Goal: Task Accomplishment & Management: Use online tool/utility

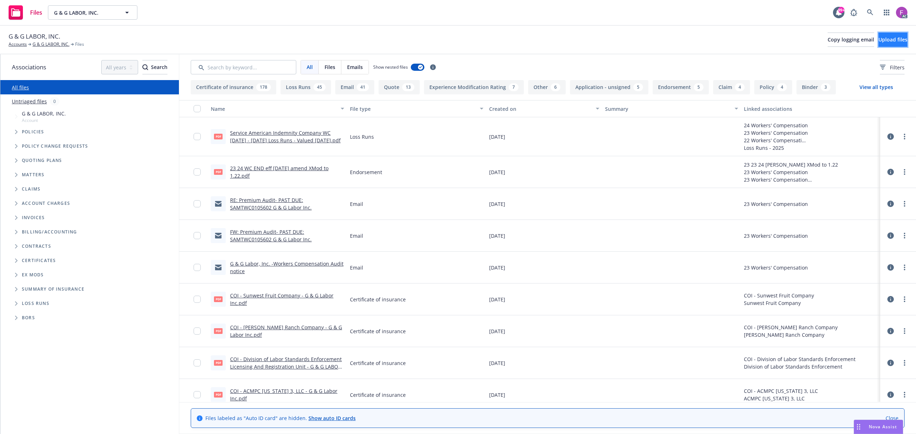
click at [885, 41] on span "Upload files" at bounding box center [892, 39] width 29 height 7
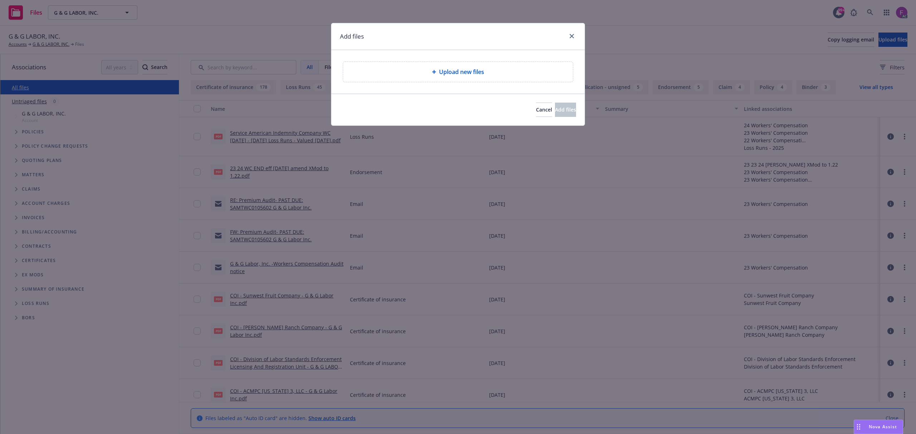
click at [464, 72] on span "Upload new files" at bounding box center [461, 72] width 45 height 9
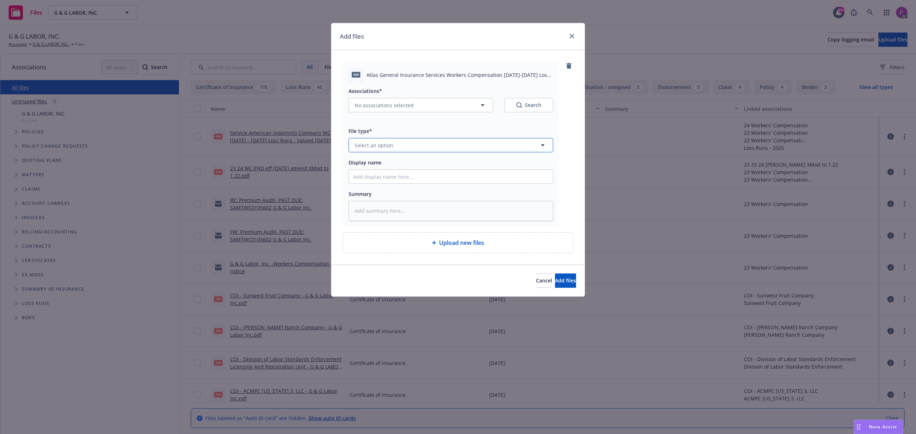
click at [413, 145] on button "Select an option" at bounding box center [450, 145] width 205 height 14
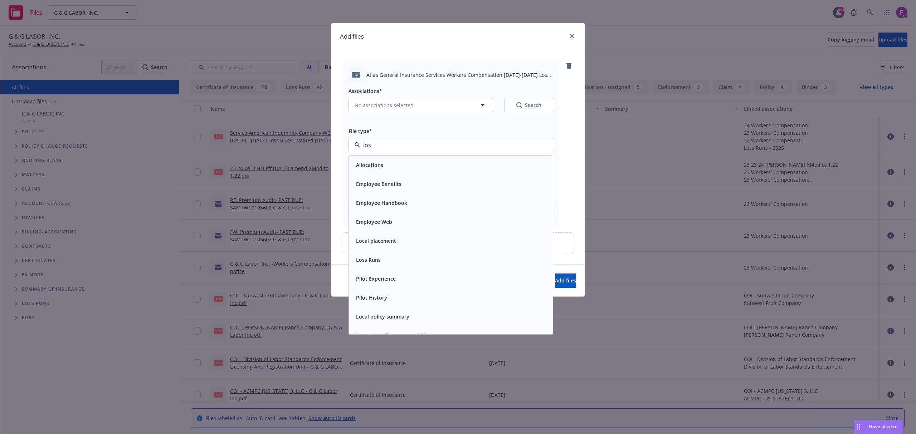
type input "loss"
click at [387, 165] on div "Loss Runs" at bounding box center [450, 165] width 195 height 10
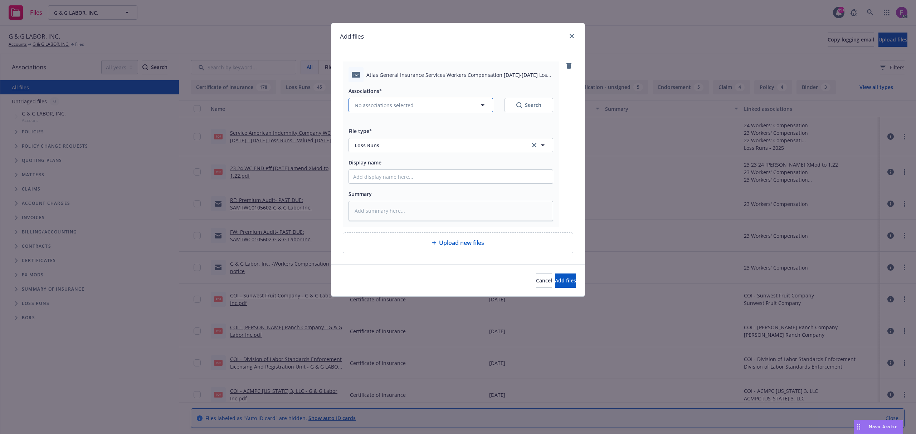
click at [397, 102] on span "No associations selected" at bounding box center [383, 106] width 59 height 8
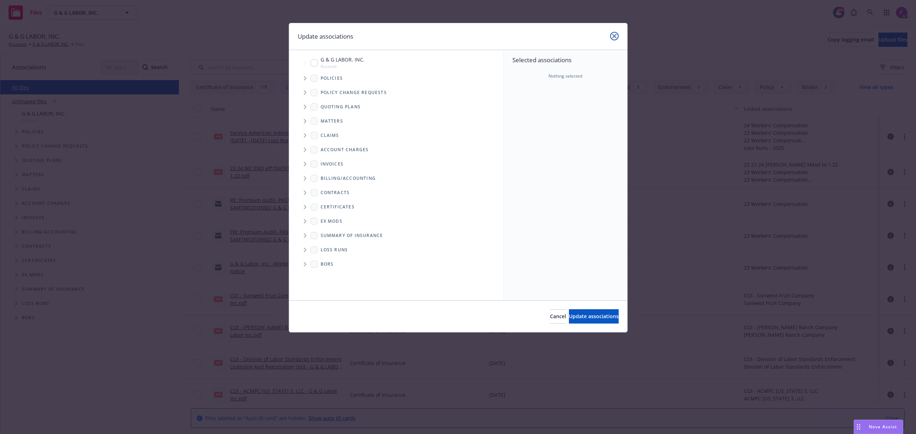
click at [613, 34] on icon "close" at bounding box center [614, 36] width 4 height 4
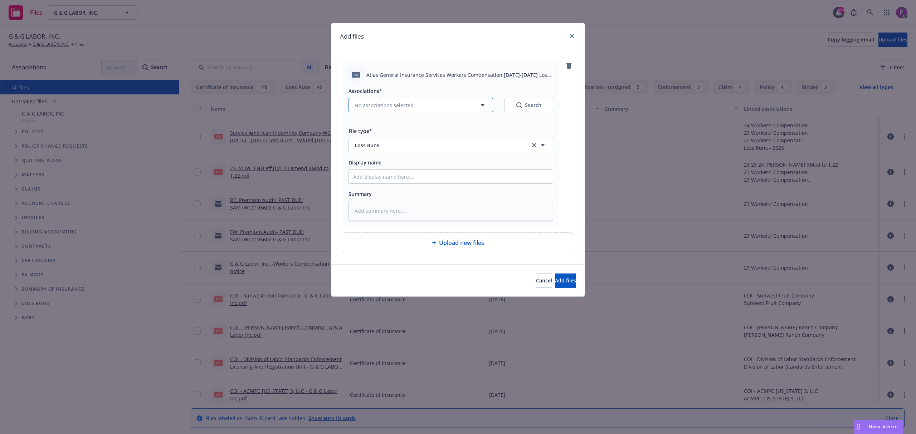
click at [403, 104] on span "No associations selected" at bounding box center [383, 106] width 59 height 8
type textarea "x"
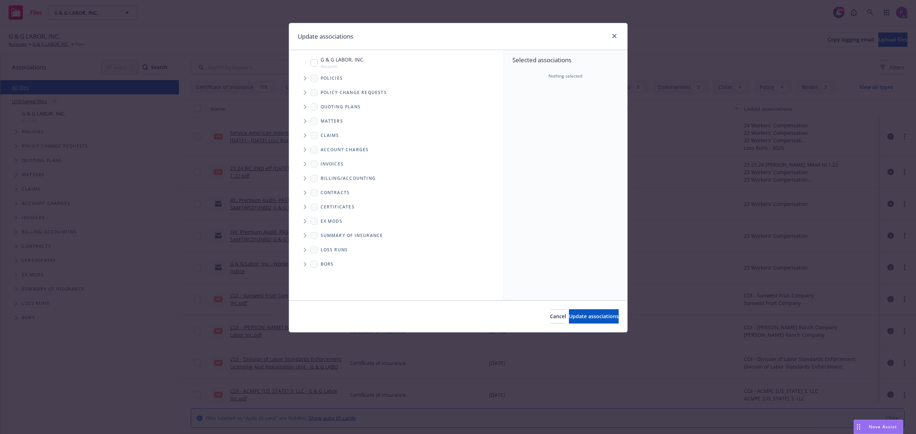
click at [305, 78] on icon "Tree Example" at bounding box center [305, 78] width 3 height 4
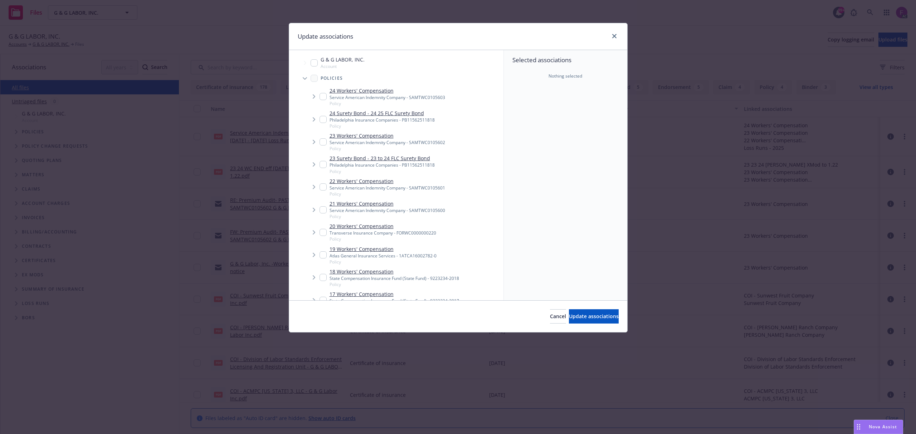
click at [321, 254] on input "Tree Example" at bounding box center [322, 254] width 7 height 7
checkbox input "true"
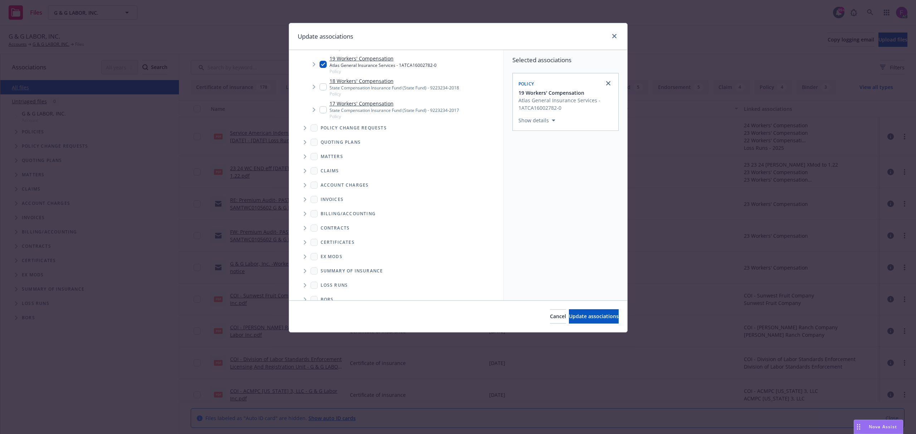
scroll to position [201, 0]
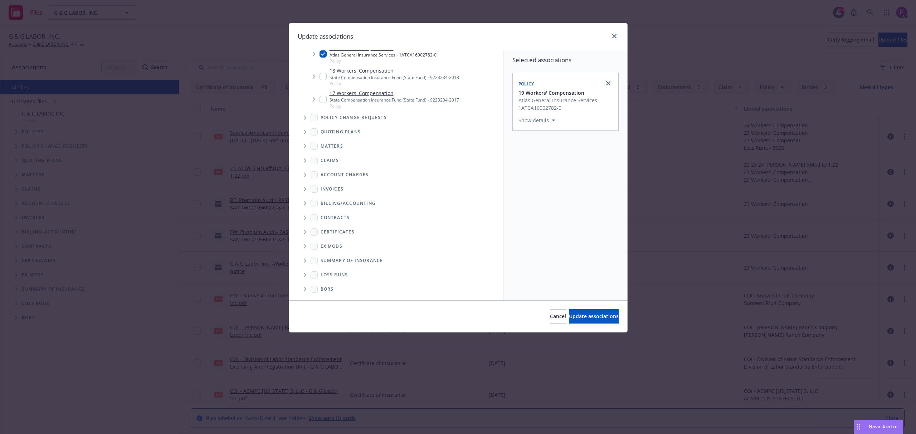
click at [306, 274] on icon "Folder Tree Example" at bounding box center [305, 275] width 3 height 4
click at [324, 275] on input "Folder Tree Example" at bounding box center [324, 274] width 7 height 7
checkbox input "true"
click at [609, 314] on button "Update associations" at bounding box center [594, 316] width 50 height 14
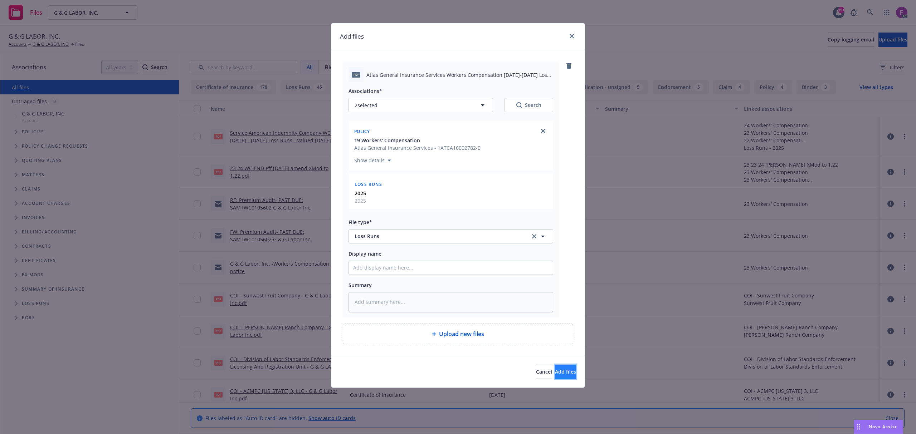
click at [565, 370] on button "Add files" at bounding box center [565, 372] width 21 height 14
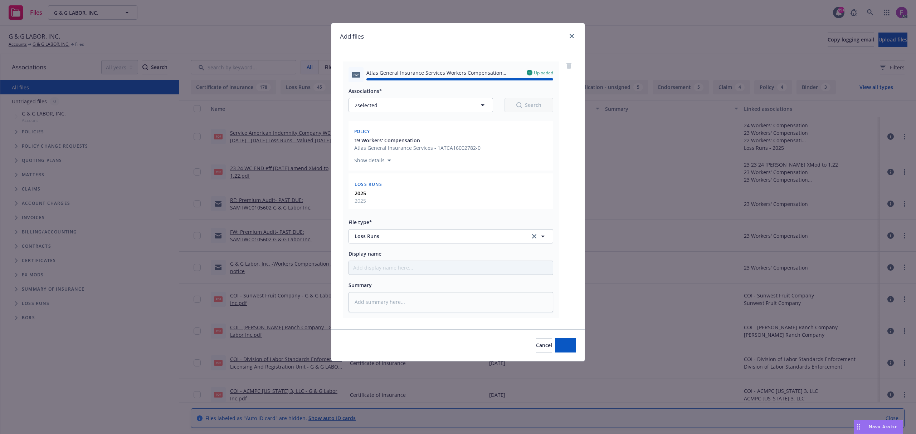
type textarea "x"
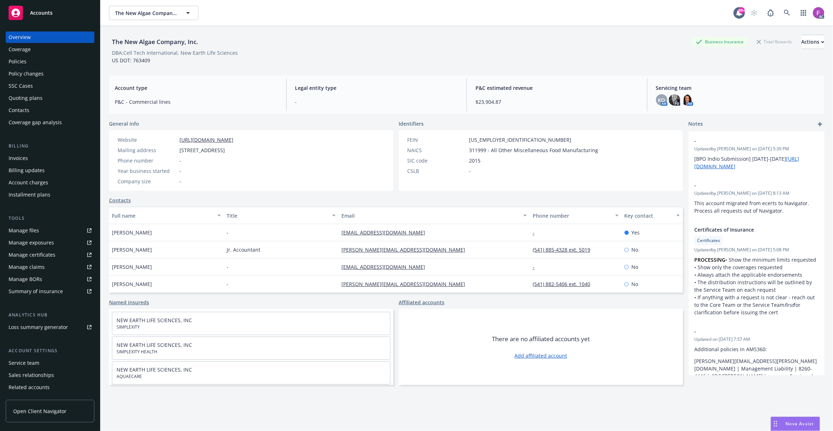
click at [16, 62] on div "Policies" at bounding box center [18, 61] width 18 height 11
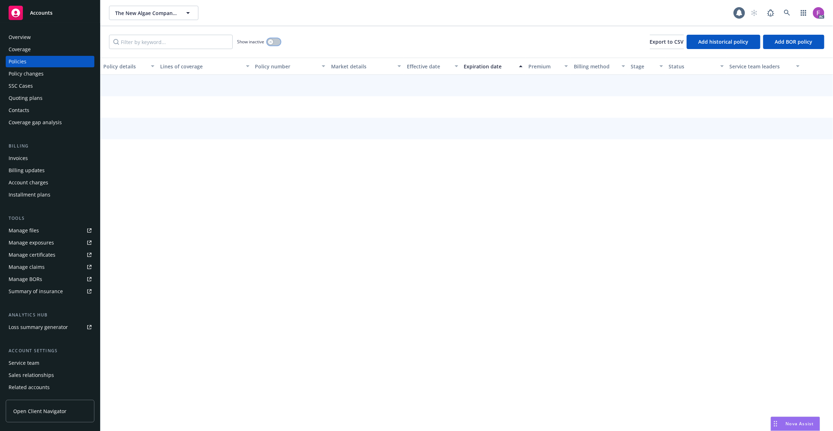
click at [277, 40] on button "button" at bounding box center [274, 41] width 14 height 7
click at [212, 43] on input "Filter by keyword..." at bounding box center [171, 42] width 124 height 14
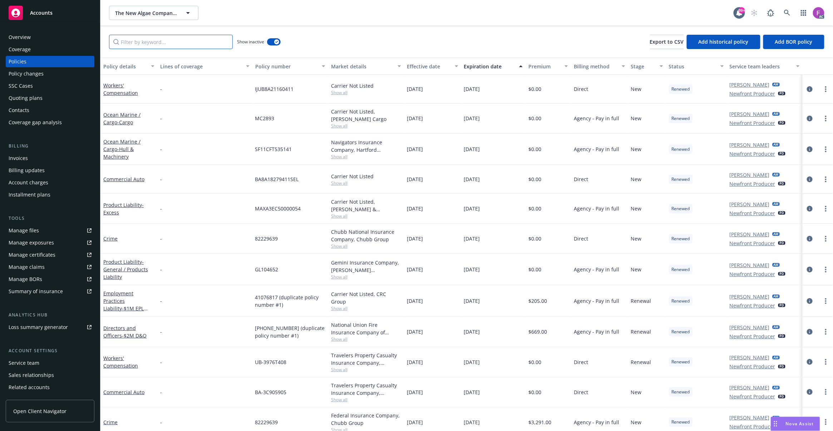
paste input "MKLP2PLS000151"
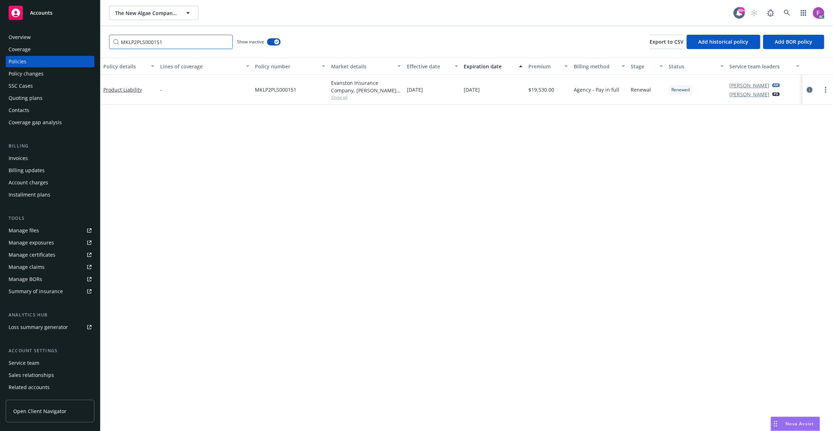
type input "MKLP2PLS000151"
click at [810, 89] on icon "circleInformation" at bounding box center [810, 90] width 6 height 6
click at [812, 89] on icon "circleInformation" at bounding box center [810, 90] width 6 height 6
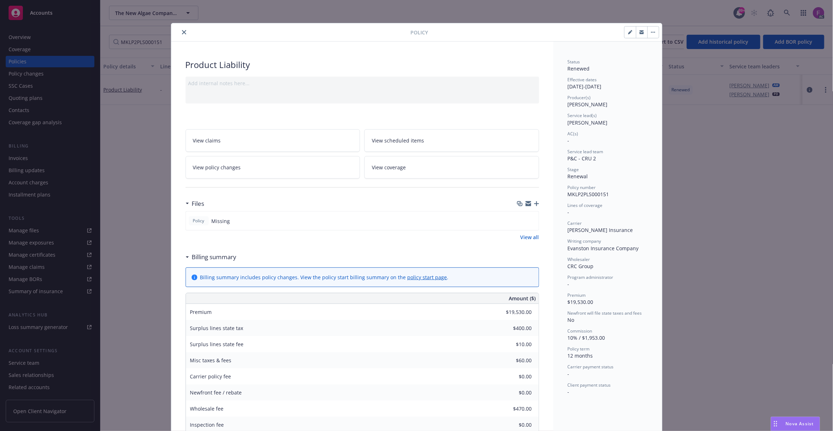
click at [146, 188] on div "Policy Product Liability Add internal notes here... View claims View scheduled …" at bounding box center [416, 215] width 833 height 431
drag, startPoint x: 182, startPoint y: 35, endPoint x: 191, endPoint y: 28, distance: 11.7
click at [182, 34] on button "close" at bounding box center [184, 32] width 9 height 9
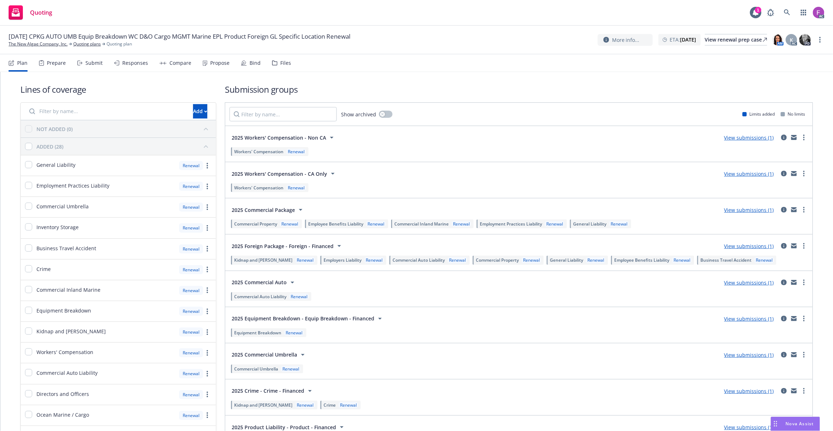
click at [284, 60] on div "Files" at bounding box center [285, 63] width 11 height 6
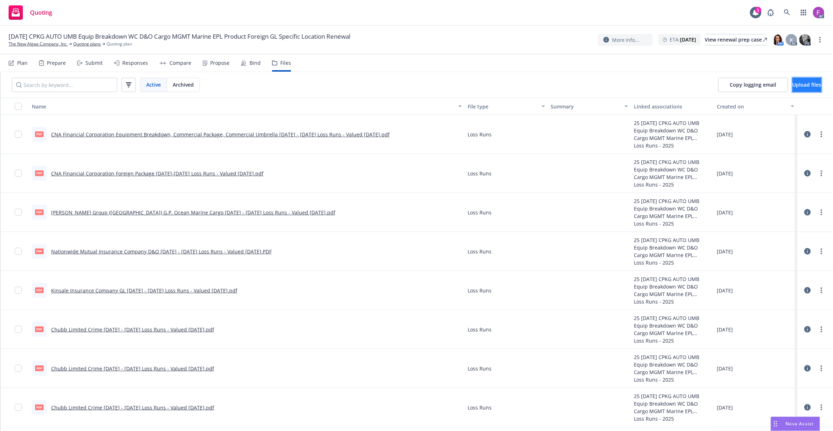
click at [793, 86] on span "Upload files" at bounding box center [807, 84] width 29 height 7
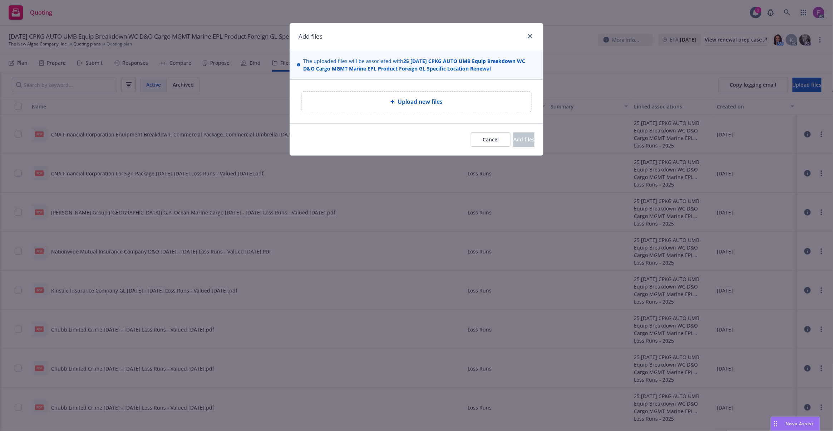
click at [427, 100] on span "Upload new files" at bounding box center [420, 101] width 45 height 9
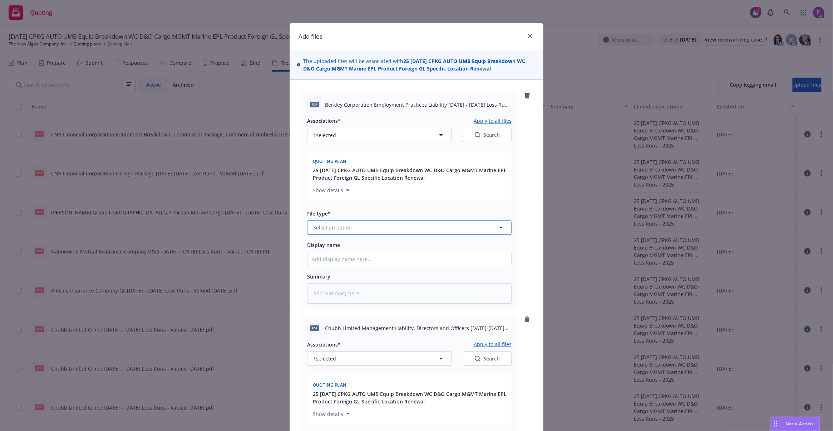
click at [371, 228] on button "Select an option" at bounding box center [409, 227] width 205 height 14
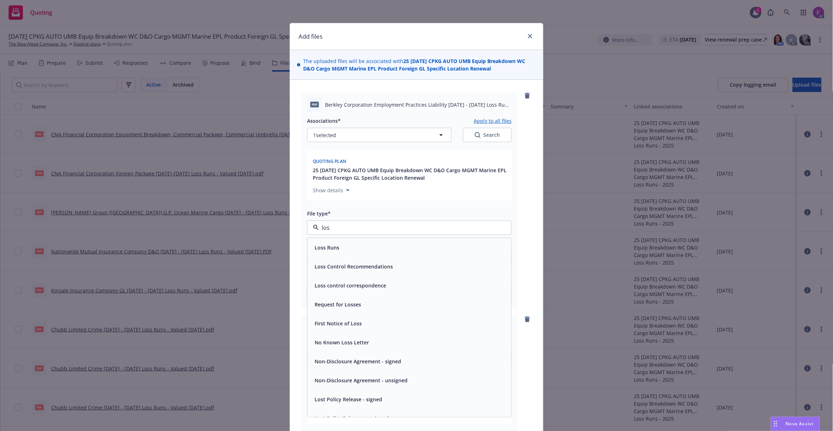
type input "loss"
click at [329, 249] on span "Loss Runs" at bounding box center [327, 248] width 25 height 8
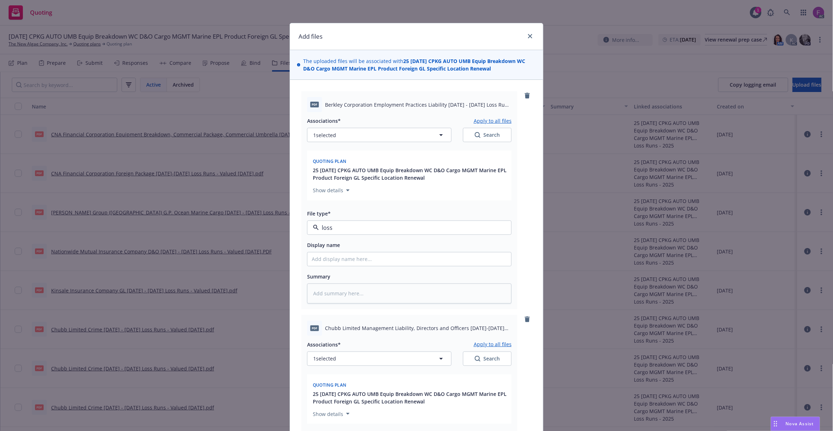
type textarea "x"
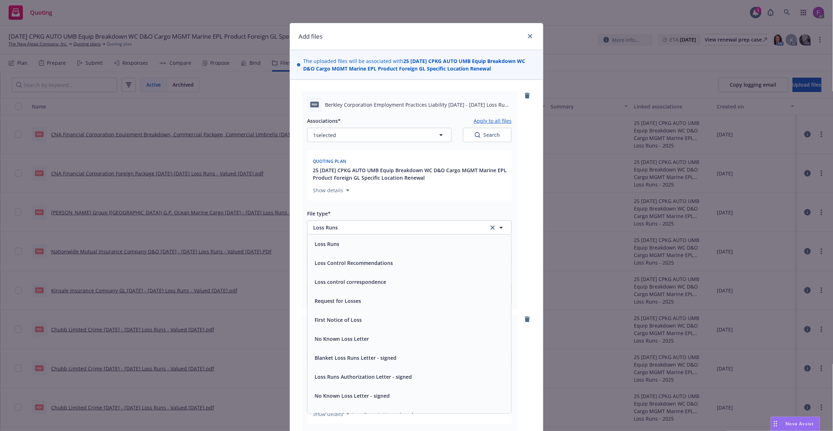
scroll to position [196, 0]
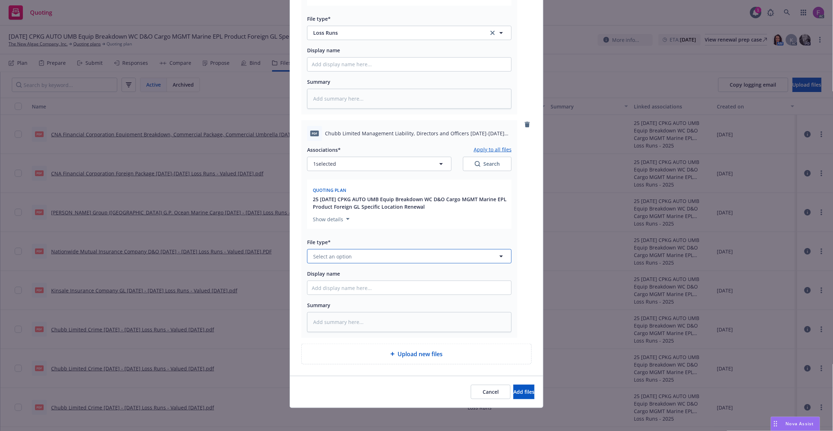
click at [334, 256] on span "Select an option" at bounding box center [332, 257] width 39 height 8
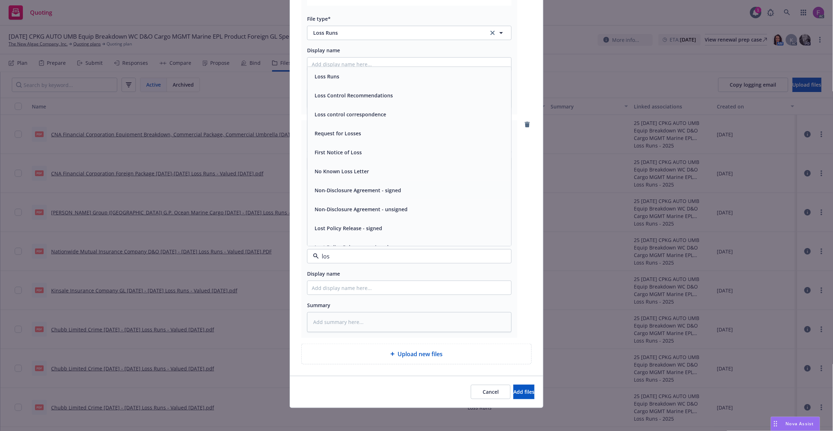
type input "loss"
click at [338, 79] on div "Loss Runs" at bounding box center [409, 76] width 195 height 10
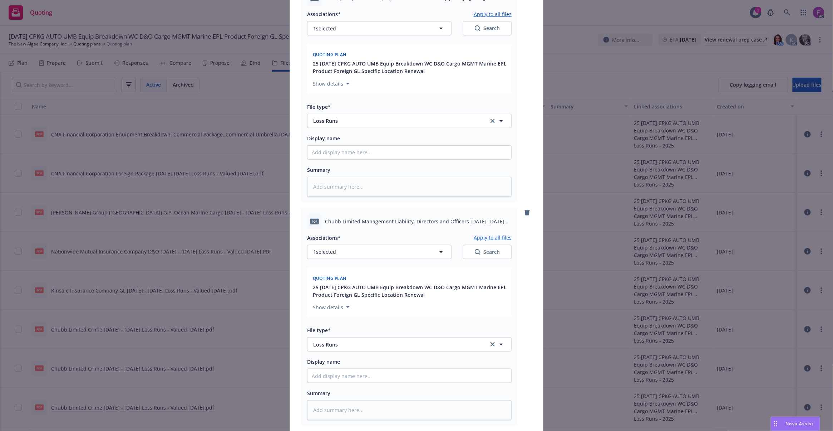
scroll to position [5, 0]
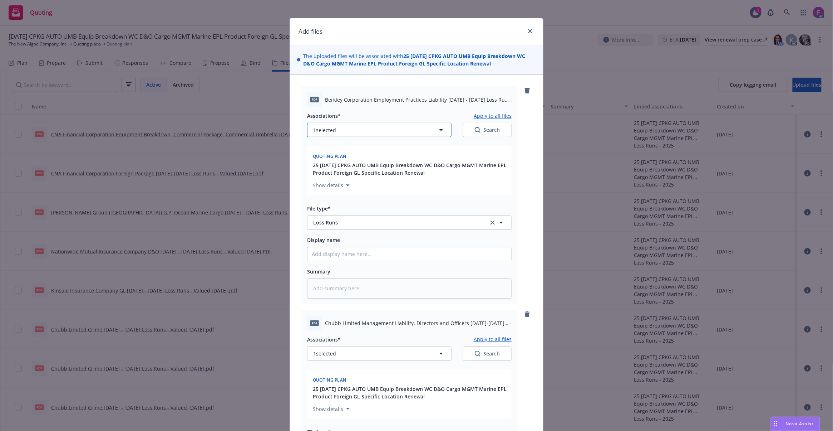
click at [352, 132] on button "1 selected" at bounding box center [379, 130] width 145 height 14
type textarea "x"
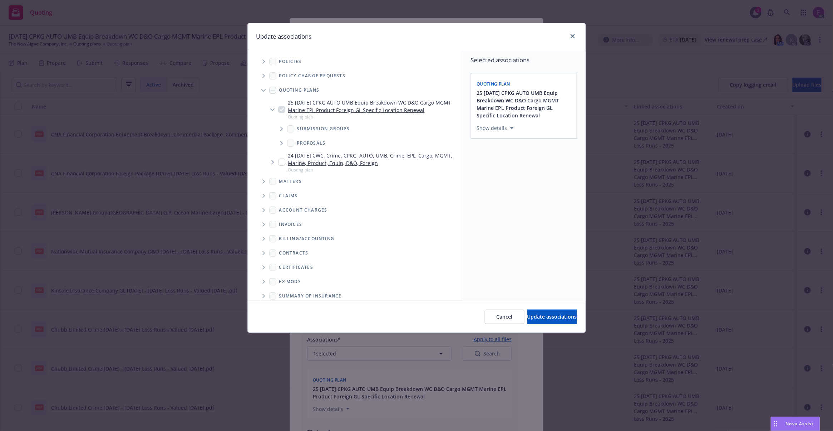
click at [263, 63] on icon "Tree Example" at bounding box center [264, 61] width 3 height 4
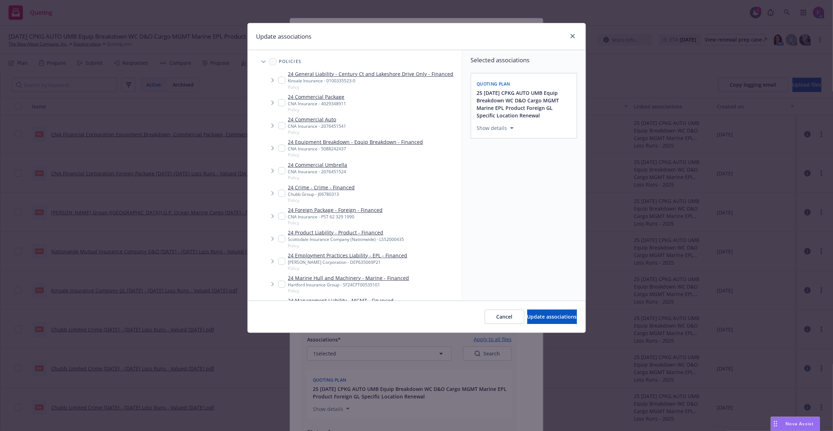
drag, startPoint x: 282, startPoint y: 265, endPoint x: 286, endPoint y: 264, distance: 4.0
click at [282, 264] on input "Tree Example" at bounding box center [281, 261] width 7 height 7
checkbox input "true"
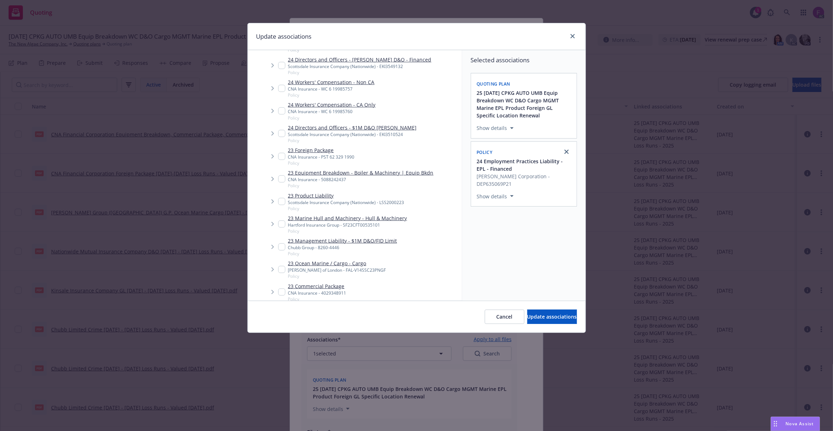
scroll to position [524, 0]
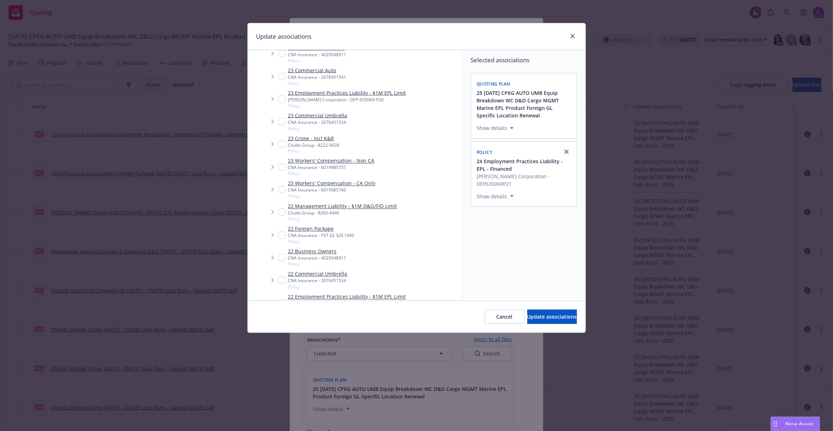
click at [282, 99] on input "Tree Example" at bounding box center [281, 99] width 7 height 7
checkbox input "true"
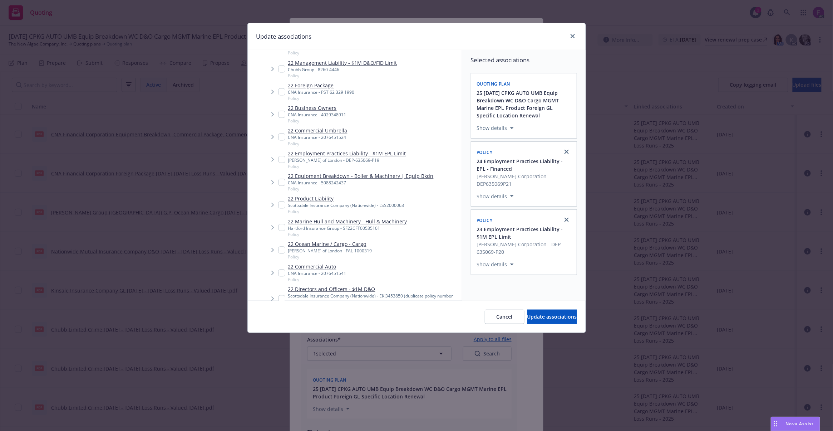
click at [280, 161] on input "Tree Example" at bounding box center [281, 159] width 7 height 7
checkbox input "true"
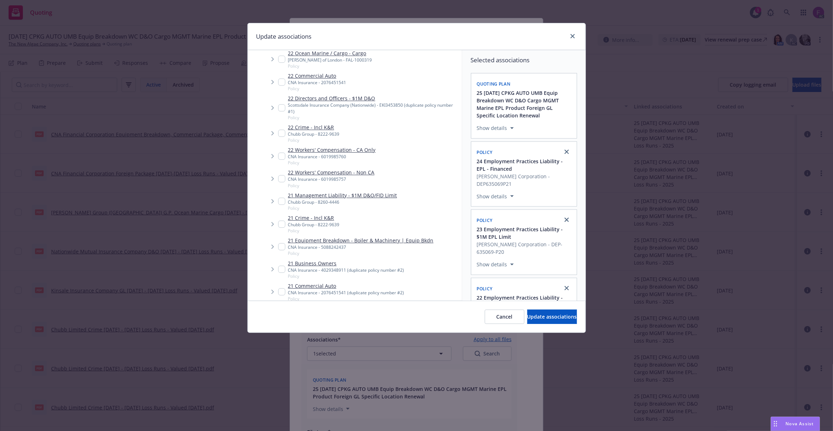
scroll to position [1049, 0]
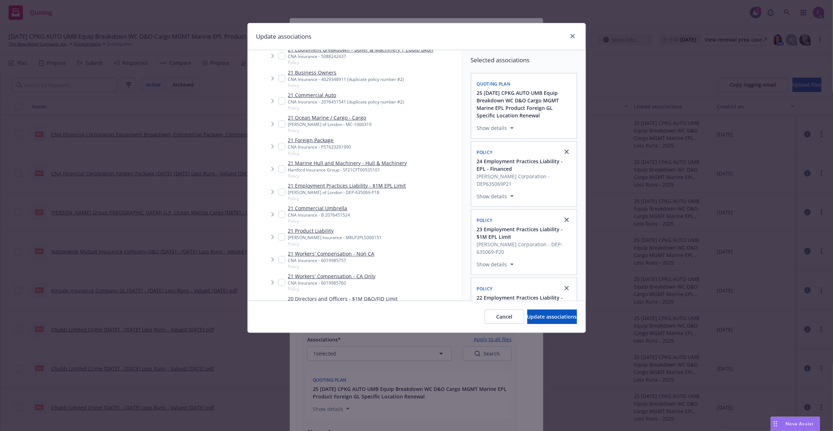
click at [278, 191] on input "Tree Example" at bounding box center [281, 191] width 7 height 7
checkbox input "true"
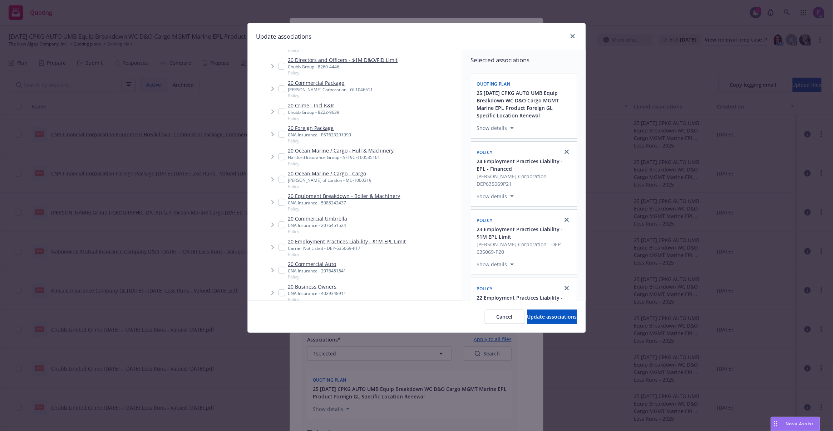
click at [282, 246] on input "Tree Example" at bounding box center [281, 247] width 7 height 7
checkbox input "true"
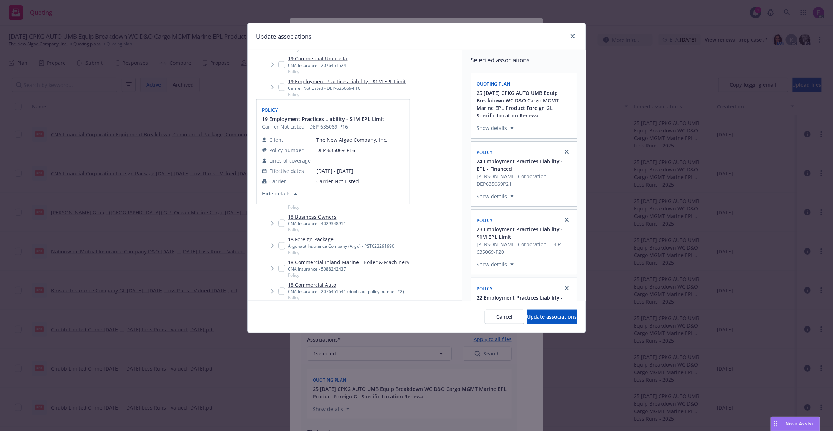
click at [282, 86] on input "Tree Example" at bounding box center [281, 87] width 7 height 7
checkbox input "true"
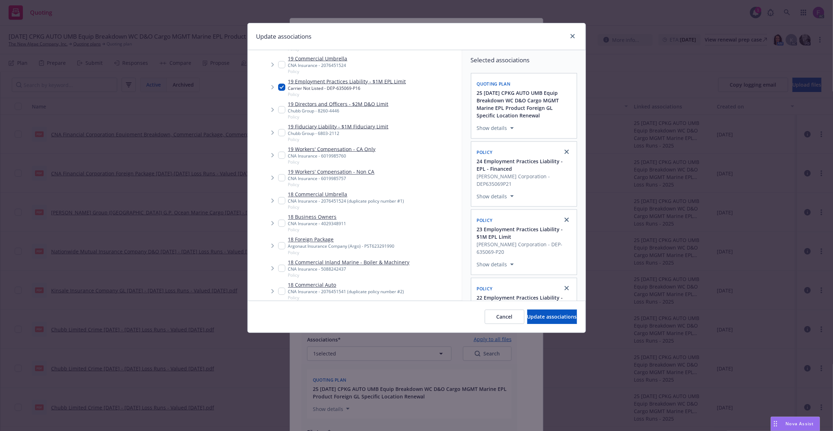
scroll to position [2003, 0]
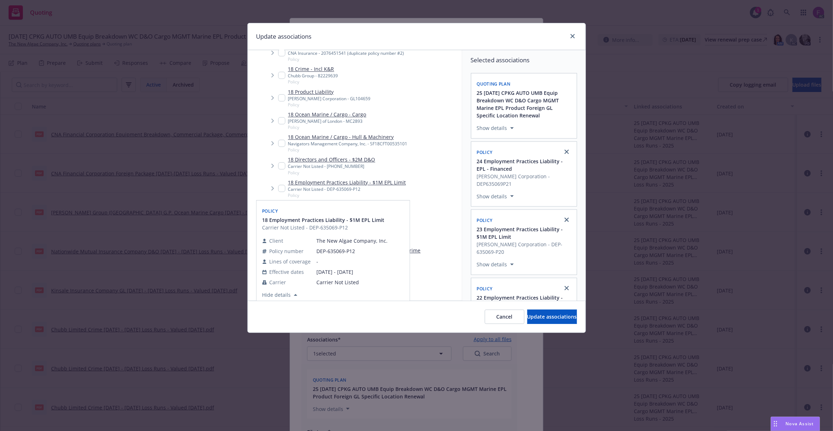
click at [282, 191] on input "Tree Example" at bounding box center [281, 188] width 7 height 7
checkbox input "true"
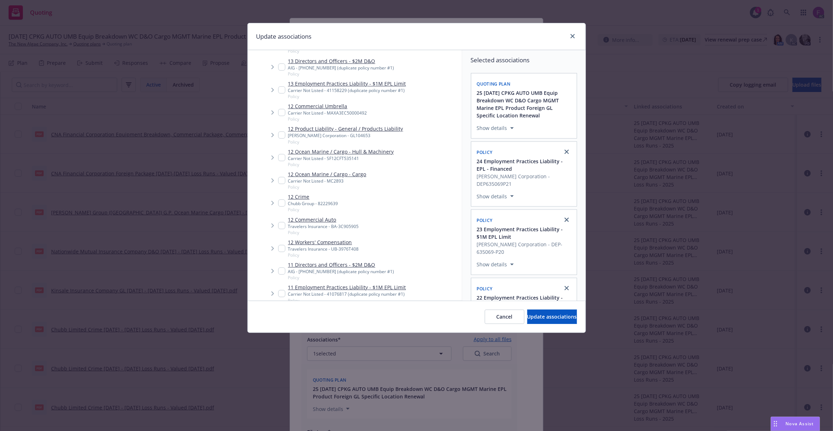
scroll to position [3910, 0]
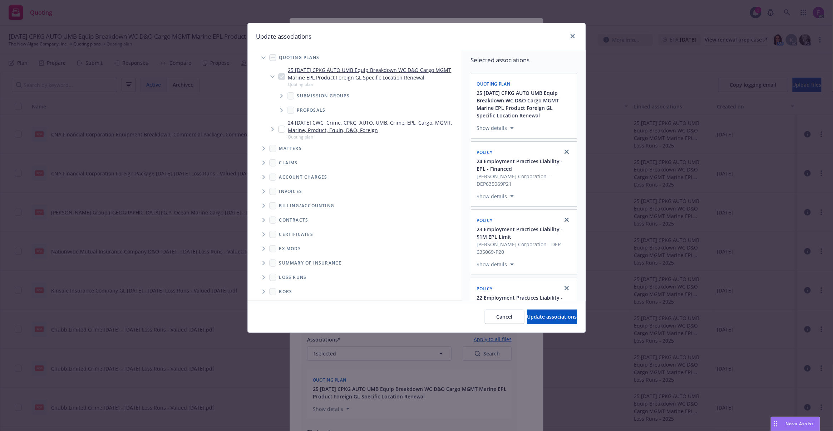
click at [260, 275] on span "Folder Tree Example" at bounding box center [263, 277] width 11 height 11
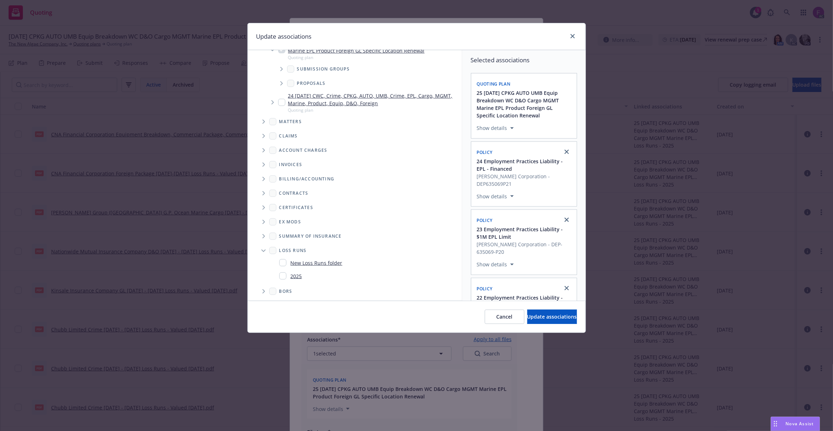
click at [284, 272] on input "Folder Tree Example" at bounding box center [282, 275] width 7 height 7
checkbox input "true"
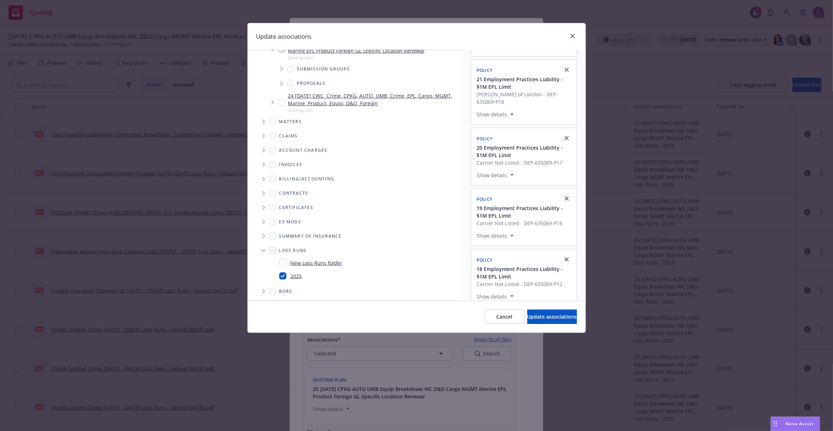
scroll to position [327, 0]
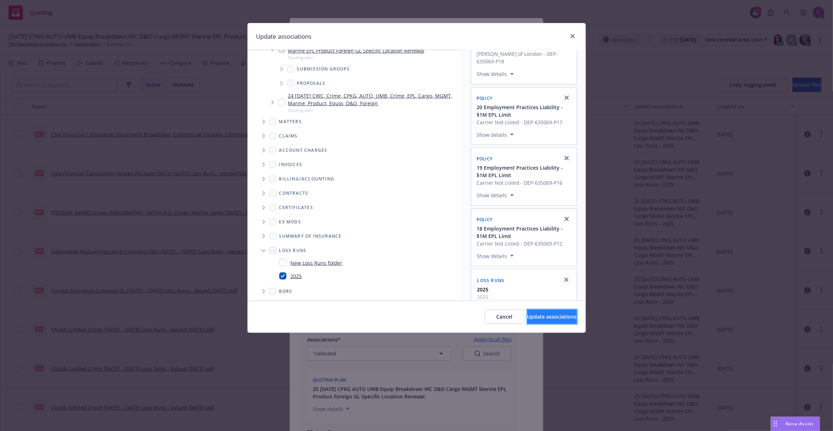
click at [528, 312] on button "Update associations" at bounding box center [553, 316] width 50 height 14
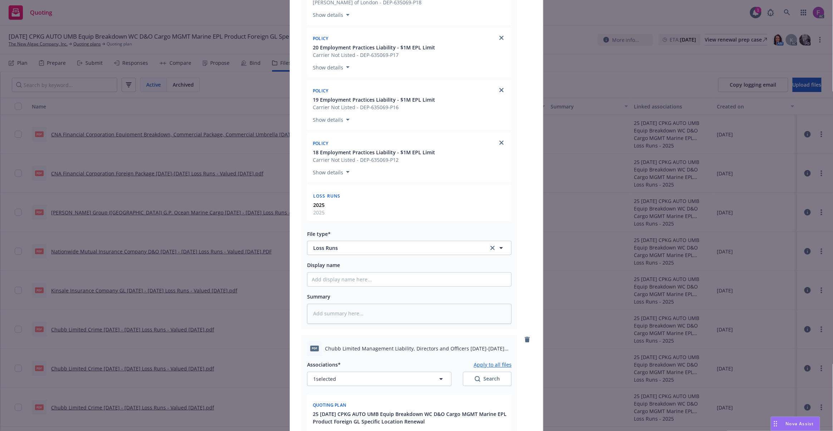
scroll to position [530, 0]
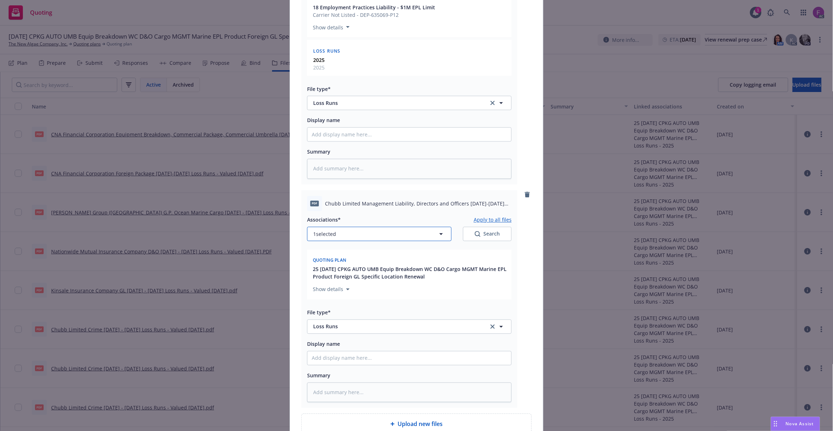
click at [385, 238] on button "1 selected" at bounding box center [379, 234] width 145 height 14
type textarea "x"
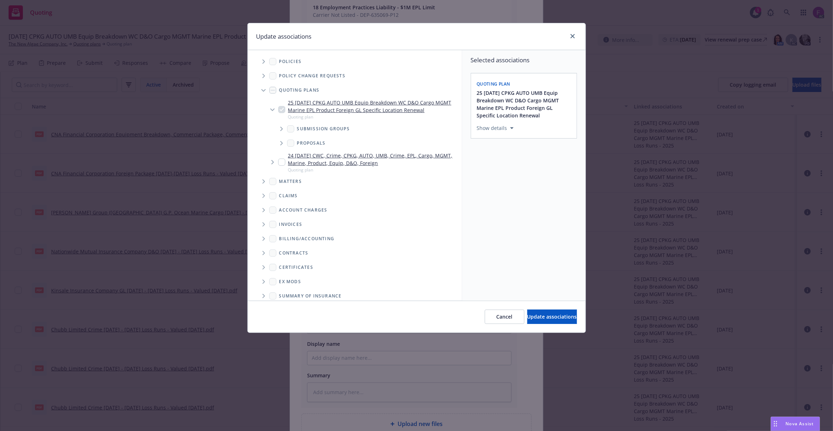
click at [265, 64] on icon "Tree Example" at bounding box center [264, 61] width 3 height 4
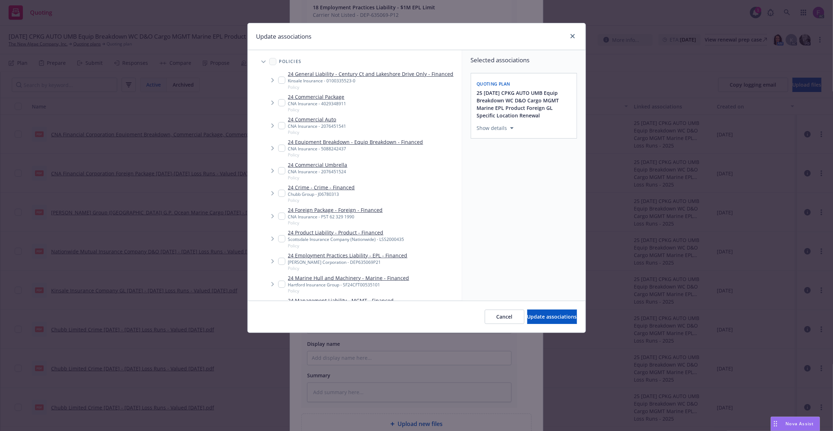
scroll to position [131, 0]
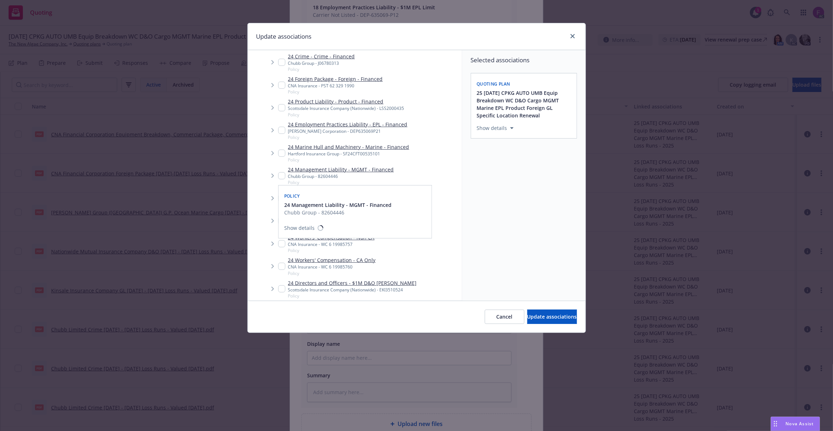
click at [285, 176] on input "Tree Example" at bounding box center [281, 175] width 7 height 7
checkbox input "true"
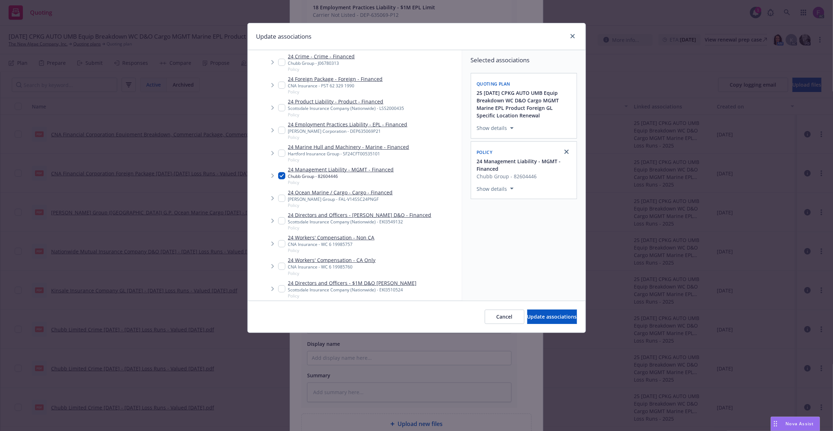
scroll to position [358, 0]
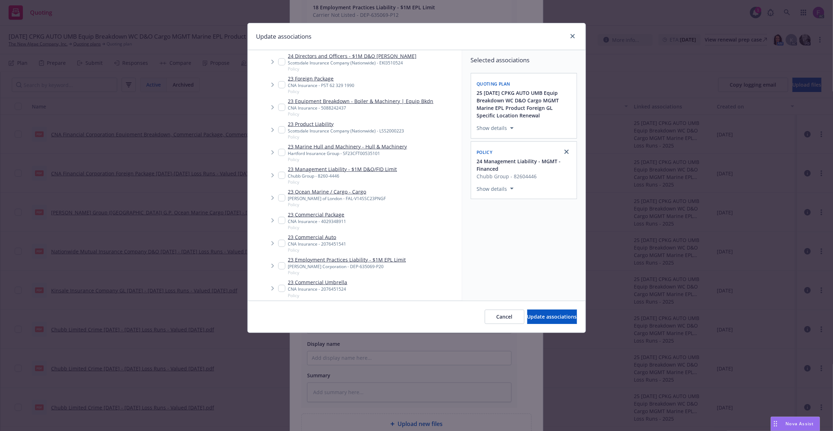
drag, startPoint x: 282, startPoint y: 174, endPoint x: 463, endPoint y: 97, distance: 196.5
click at [283, 174] on input "Tree Example" at bounding box center [281, 175] width 7 height 7
checkbox input "true"
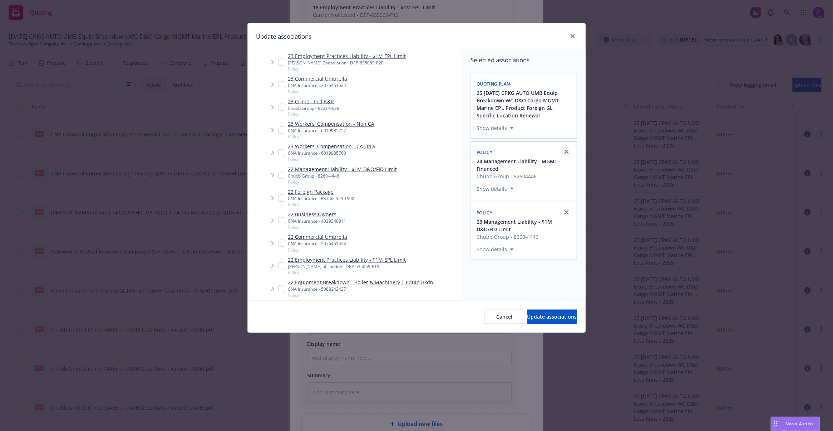
click at [282, 176] on input "Tree Example" at bounding box center [281, 175] width 7 height 7
checkbox input "true"
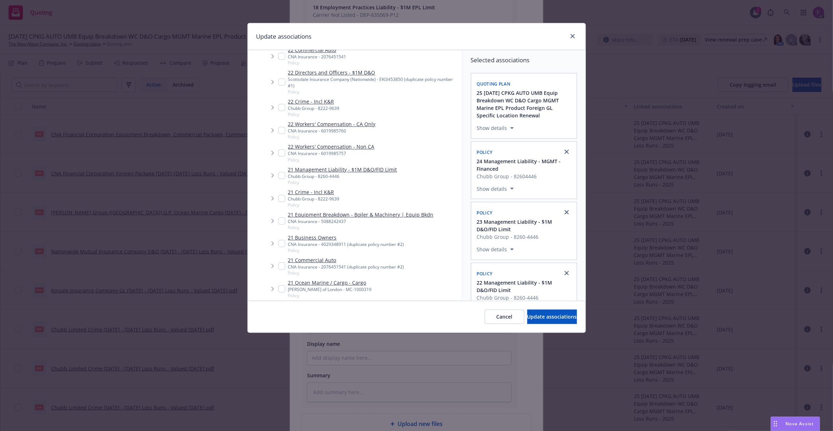
click at [283, 177] on input "Tree Example" at bounding box center [281, 175] width 7 height 7
checkbox input "true"
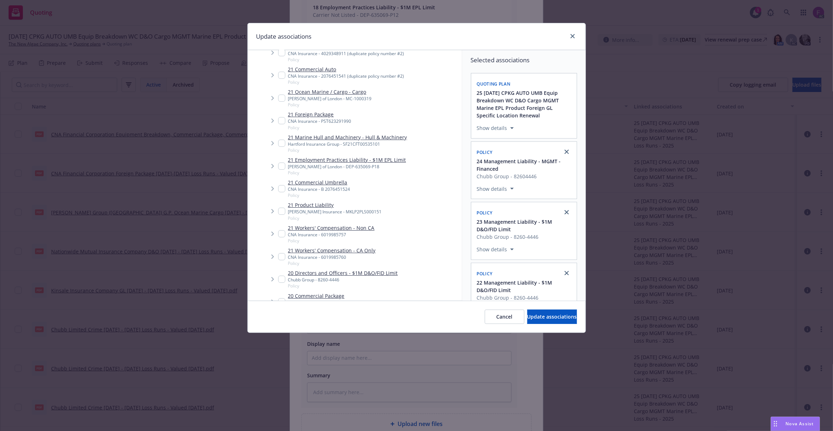
click at [279, 279] on input "Tree Example" at bounding box center [281, 278] width 7 height 7
checkbox input "true"
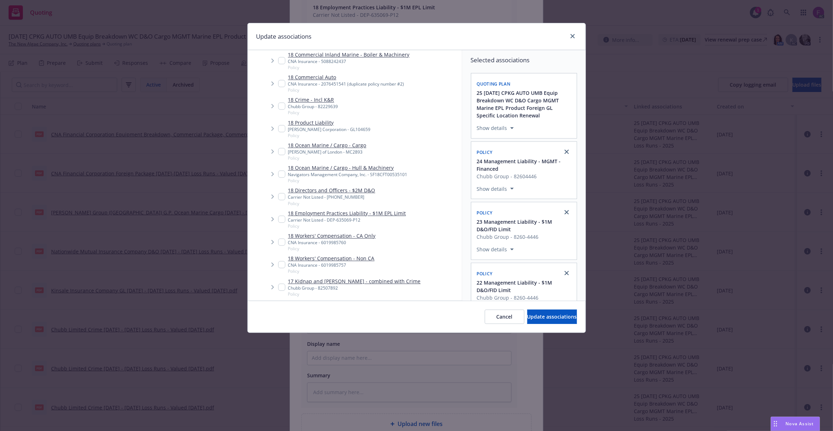
scroll to position [1743, 0]
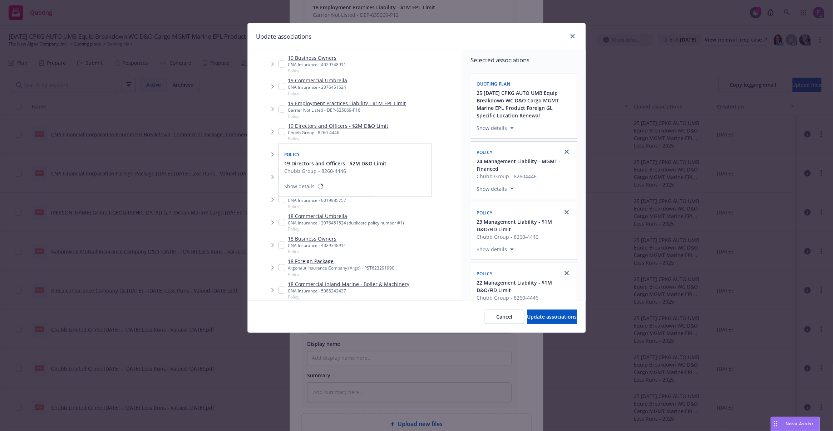
click at [282, 135] on div "19 Directors and Officers - $2M D&O Limit Chubb Group - 8260-4446 Policy" at bounding box center [333, 132] width 111 height 20
checkbox input "true"
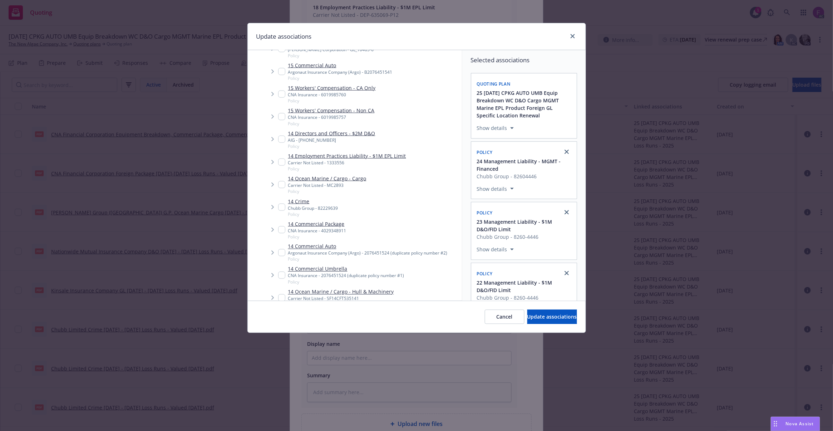
scroll to position [3910, 0]
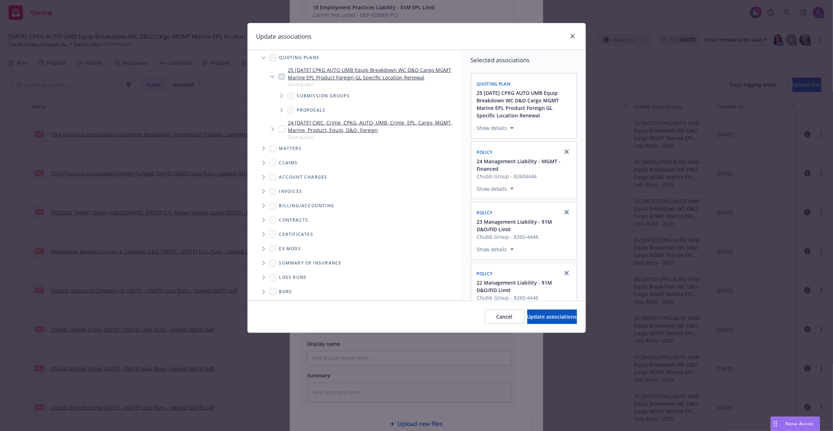
click at [263, 277] on icon "Folder Tree Example" at bounding box center [264, 277] width 3 height 4
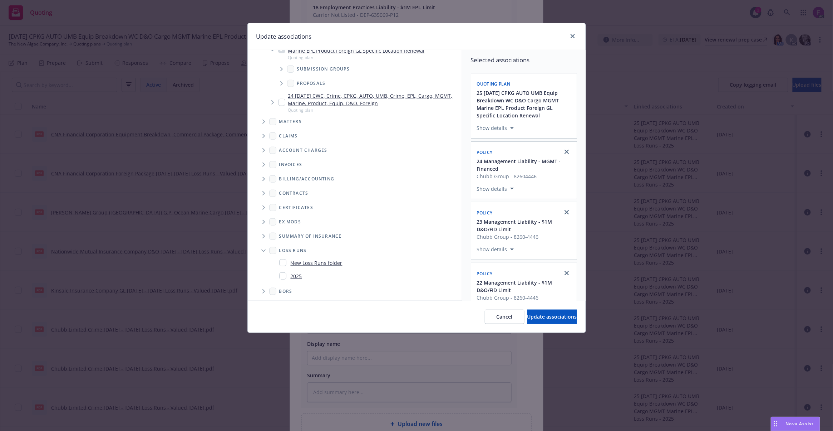
click at [284, 273] on input "Folder Tree Example" at bounding box center [282, 275] width 7 height 7
checkbox input "true"
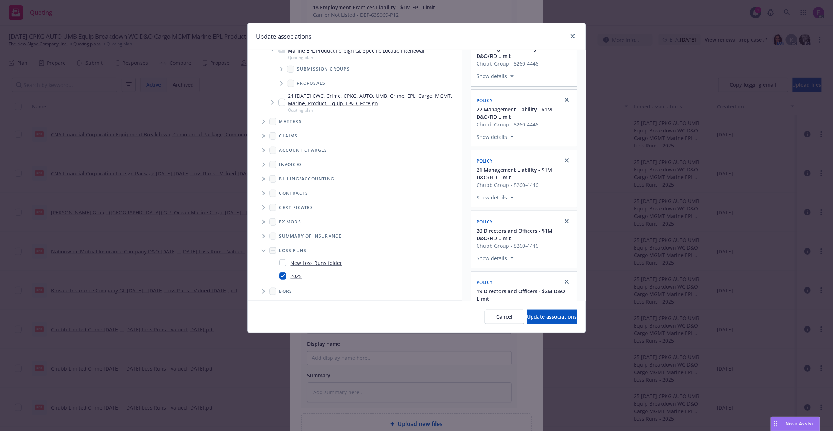
scroll to position [250, 0]
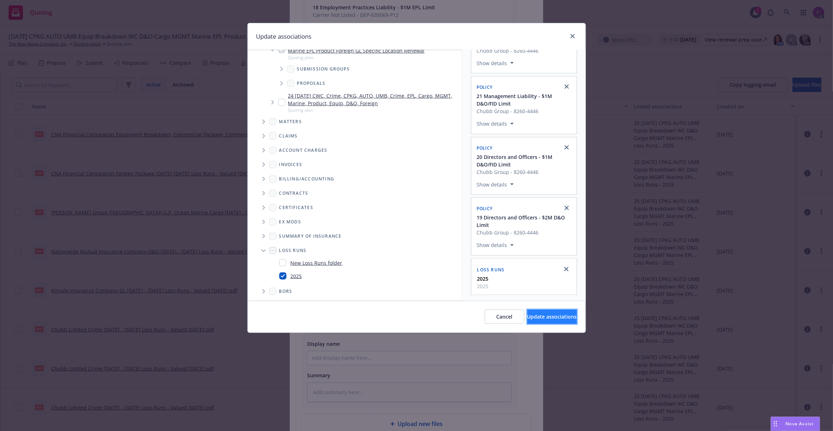
click at [544, 315] on span "Update associations" at bounding box center [553, 316] width 50 height 7
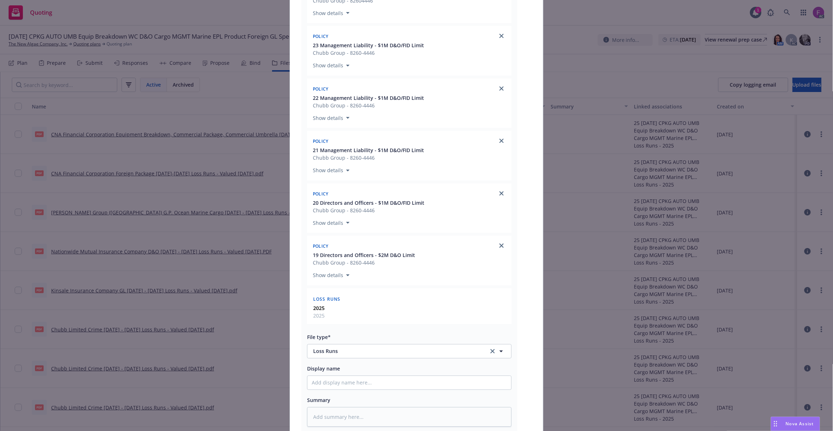
scroll to position [958, 0]
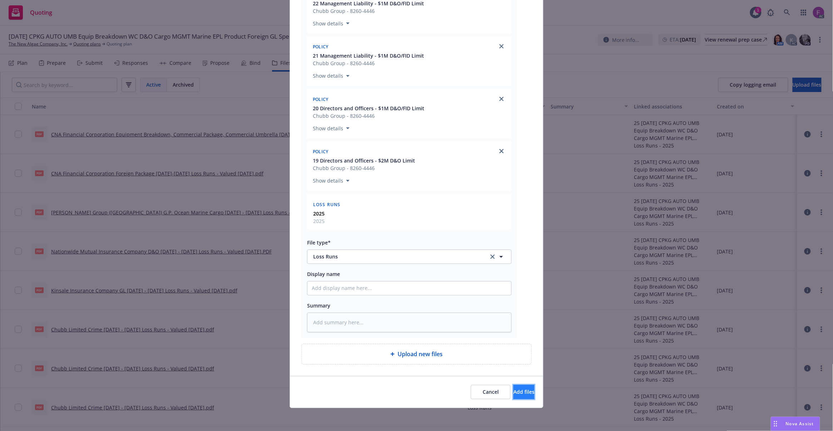
click at [514, 386] on button "Add files" at bounding box center [524, 392] width 21 height 14
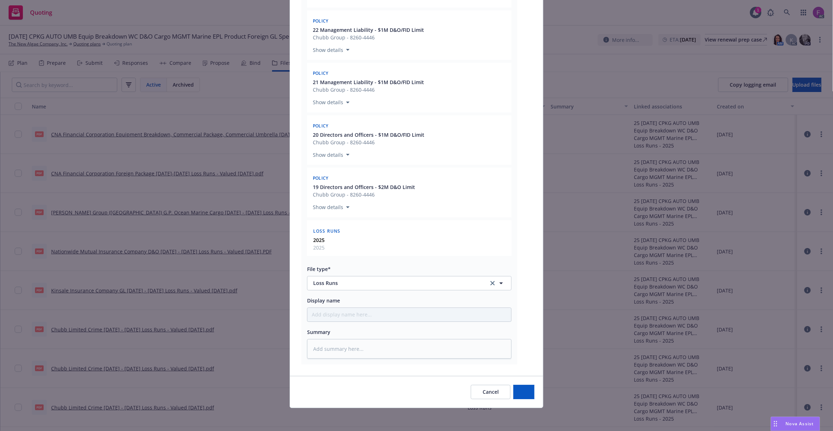
scroll to position [931, 0]
type textarea "x"
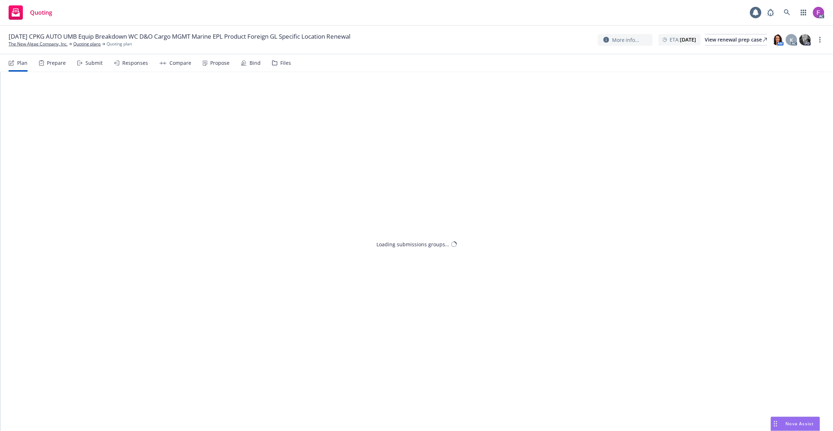
click at [282, 60] on div "Files" at bounding box center [285, 63] width 11 height 6
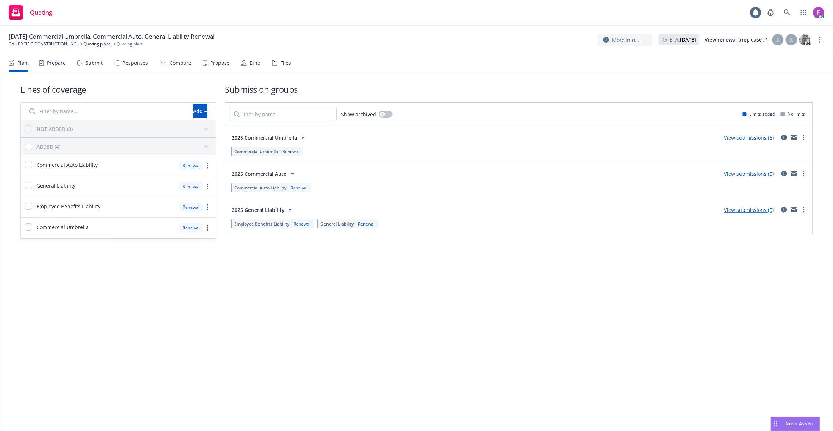
click at [282, 64] on div "Files" at bounding box center [285, 63] width 11 height 6
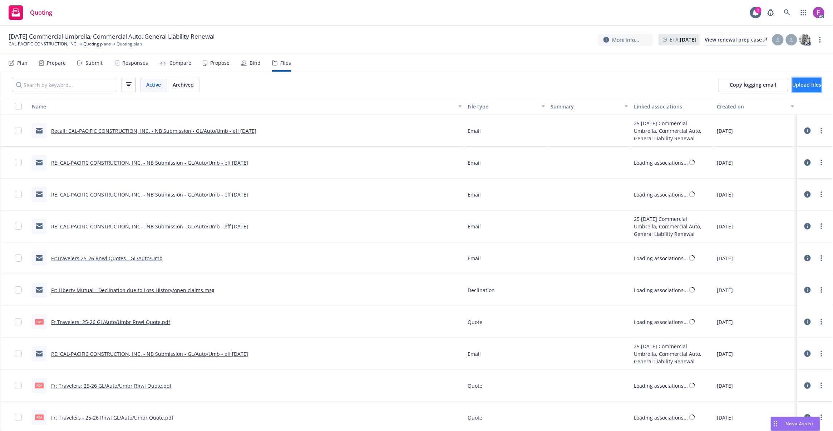
click at [794, 86] on span "Upload files" at bounding box center [807, 84] width 29 height 7
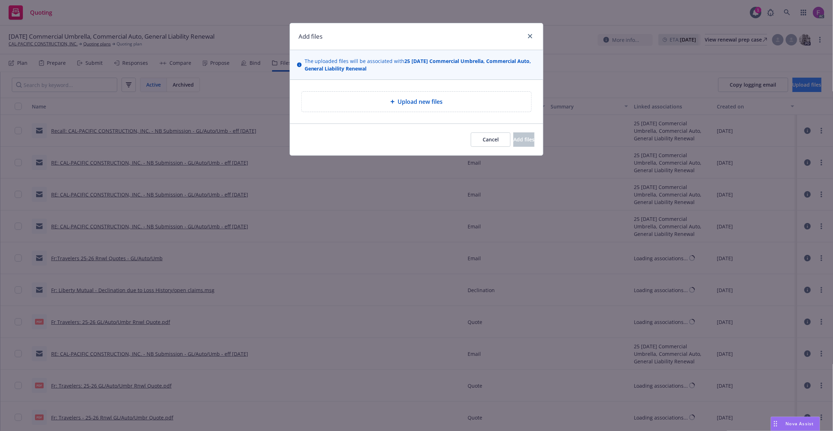
click at [794, 86] on div "Add files The uploaded files will be associated with 25 [DATE] Commercial Umbre…" at bounding box center [416, 215] width 833 height 431
click at [377, 99] on div "Upload new files" at bounding box center [417, 101] width 218 height 9
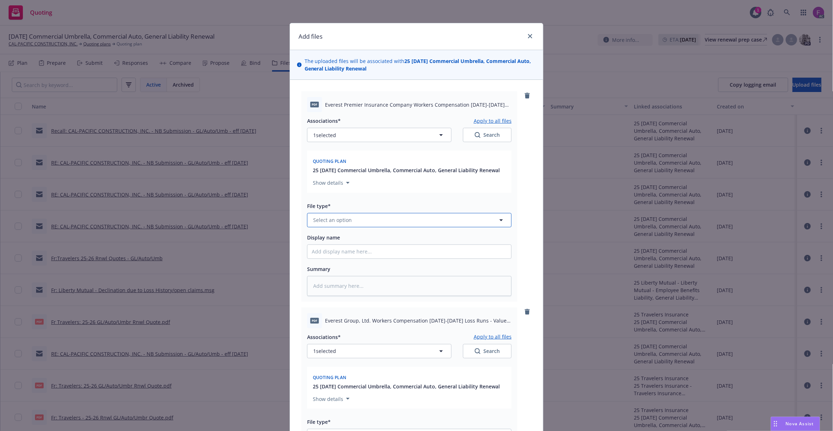
click at [377, 223] on button "Select an option" at bounding box center [409, 220] width 205 height 14
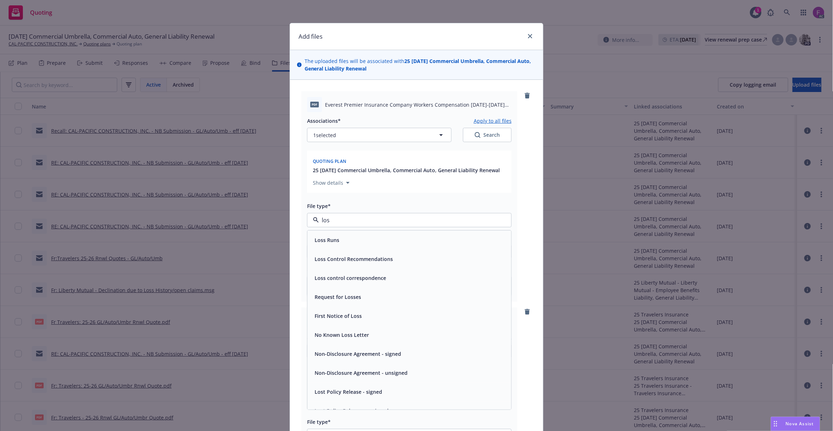
type input "loss"
drag, startPoint x: 354, startPoint y: 223, endPoint x: 312, endPoint y: 240, distance: 44.6
click at [309, 221] on div "loss" at bounding box center [409, 220] width 205 height 14
click at [326, 238] on span "Loss Runs" at bounding box center [327, 240] width 25 height 8
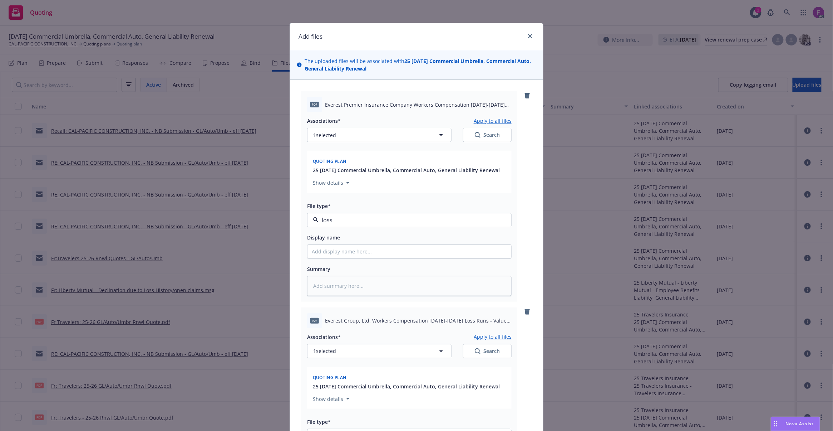
type textarea "x"
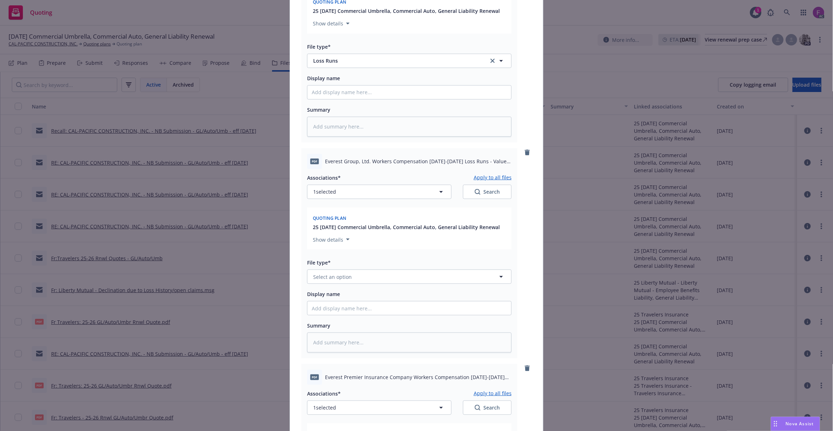
scroll to position [191, 0]
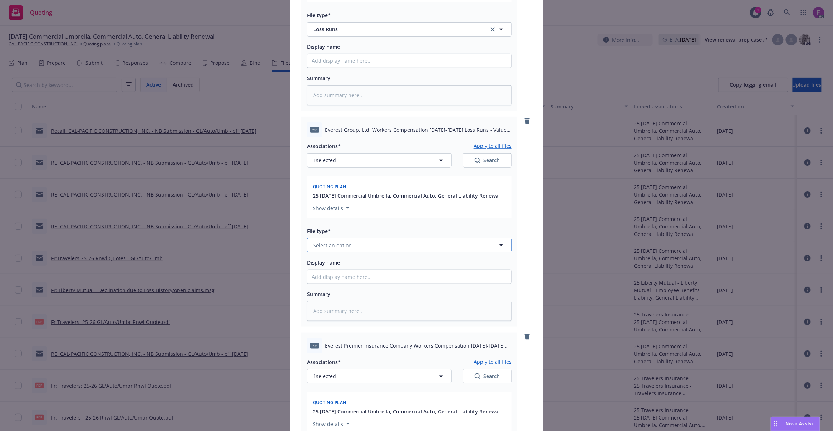
click at [324, 245] on span "Select an option" at bounding box center [332, 245] width 39 height 8
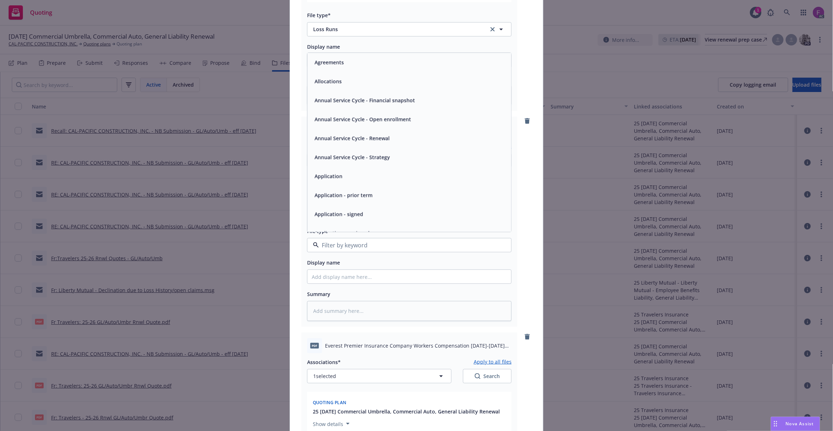
paste input "loss"
type input "loss"
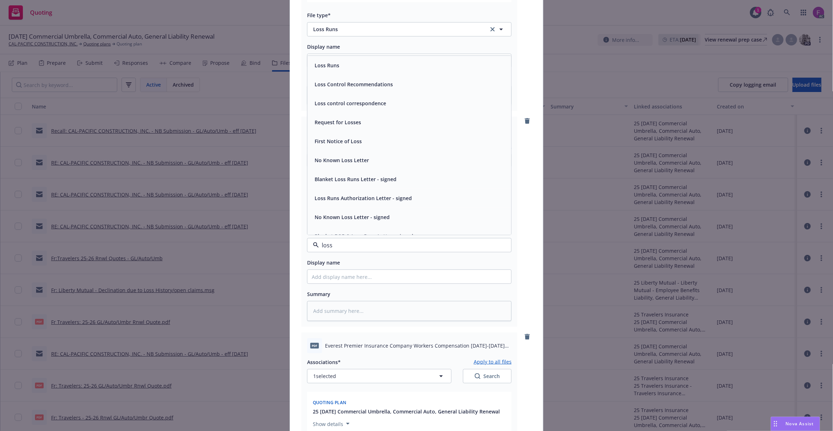
click at [340, 67] on div "Loss Runs" at bounding box center [409, 65] width 195 height 10
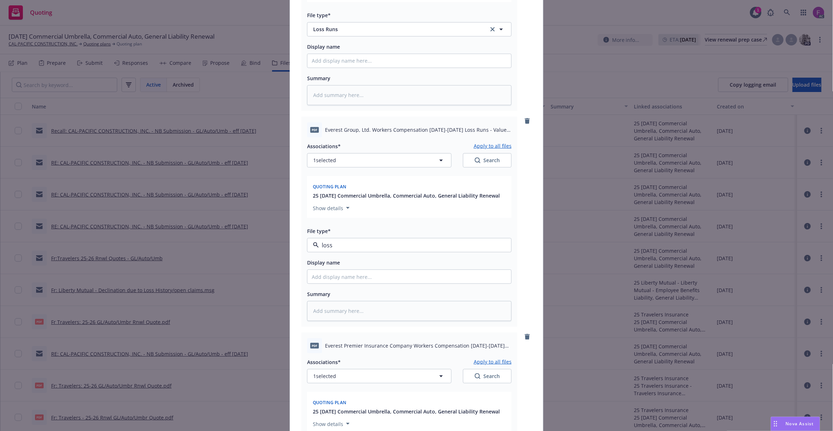
type textarea "x"
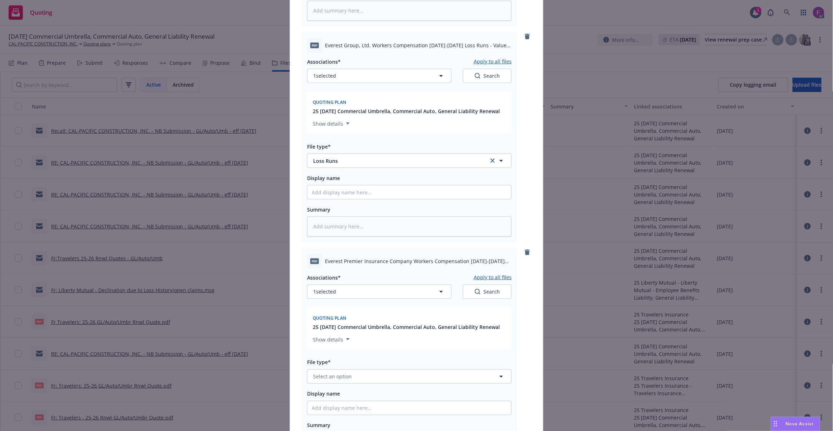
scroll to position [397, 0]
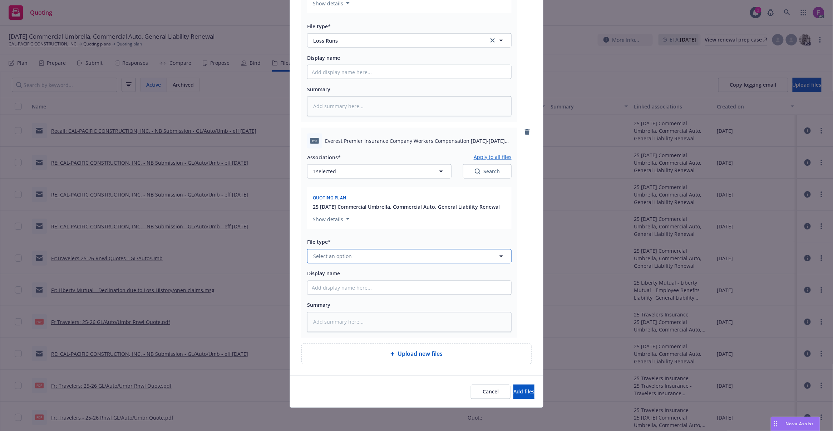
click at [343, 255] on span "Select an option" at bounding box center [332, 257] width 39 height 8
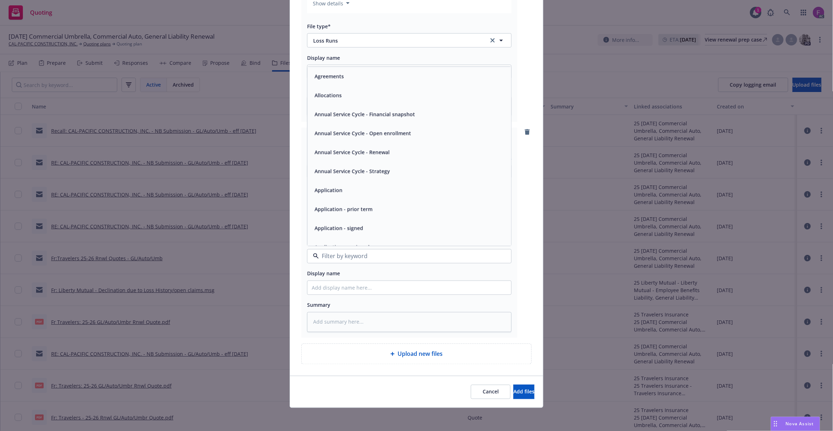
paste input "loss"
type input "loss"
click at [334, 73] on span "Loss Runs" at bounding box center [327, 77] width 25 height 8
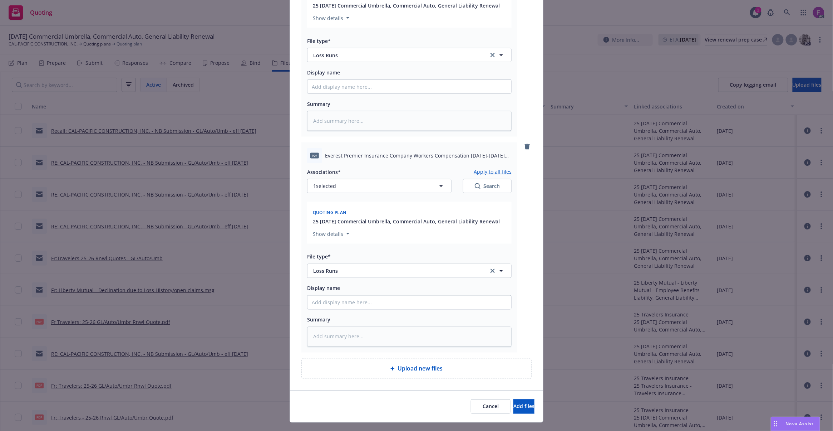
scroll to position [381, 0]
click at [319, 185] on span "1 selected" at bounding box center [324, 185] width 23 height 8
type textarea "x"
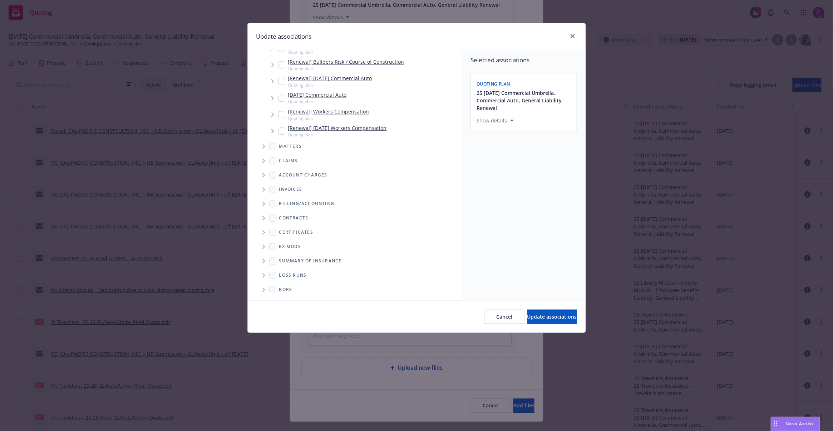
scroll to position [821, 0]
click at [268, 275] on span "Folder Tree Example" at bounding box center [263, 274] width 11 height 11
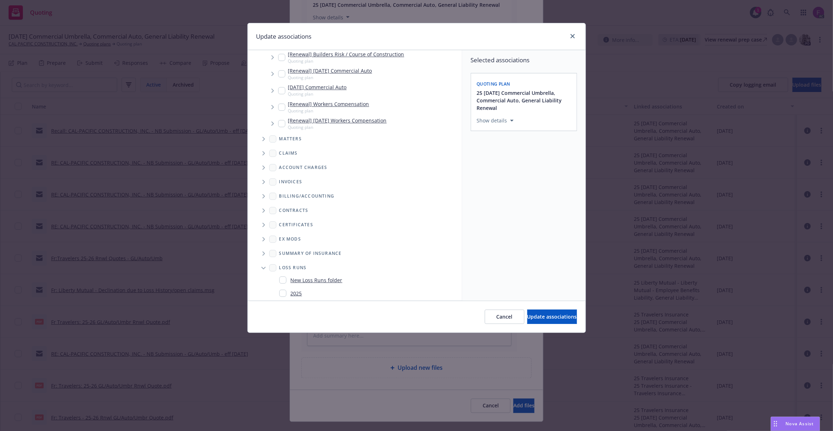
scroll to position [861, 0]
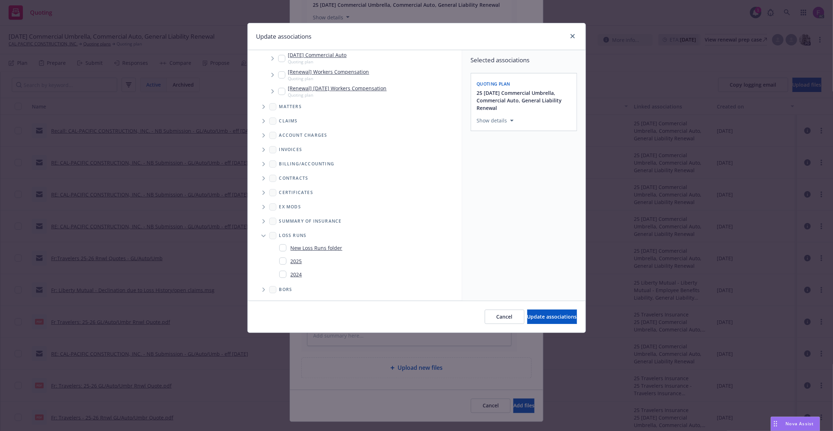
click at [282, 258] on input "Folder Tree Example" at bounding box center [282, 260] width 7 height 7
checkbox input "true"
click at [507, 220] on div "Selected associations Quoting plan 25 [DATE] Commercial Umbrella, Commercial Au…" at bounding box center [524, 175] width 123 height 250
click at [538, 320] on span "Update associations" at bounding box center [553, 316] width 50 height 7
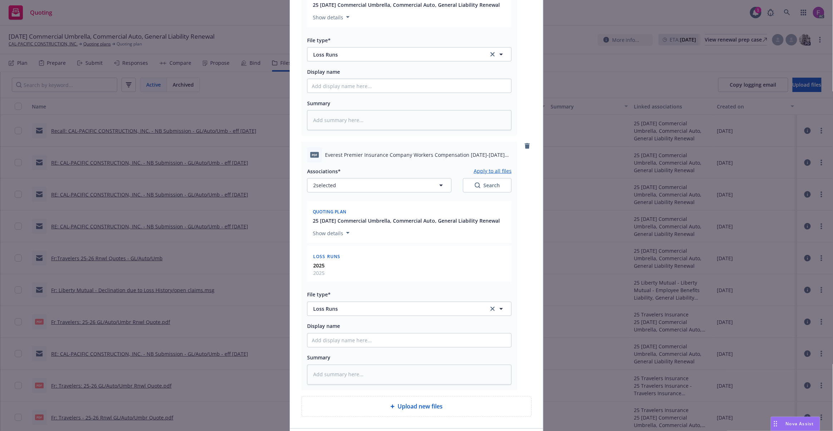
click at [487, 171] on button "Apply to all files" at bounding box center [493, 171] width 38 height 9
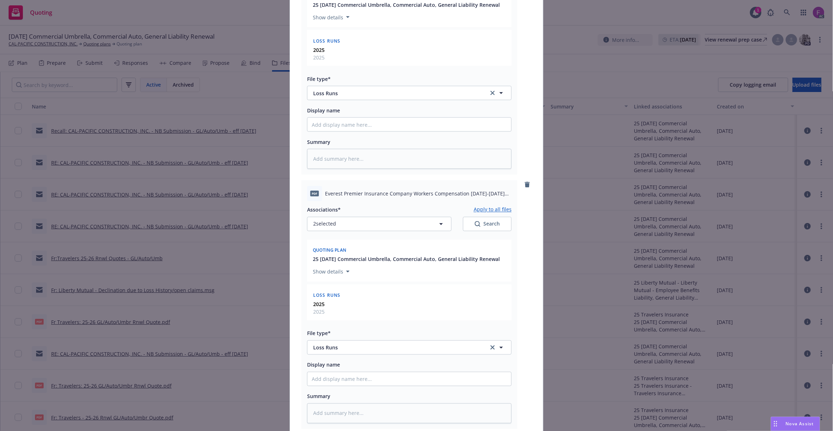
scroll to position [513, 0]
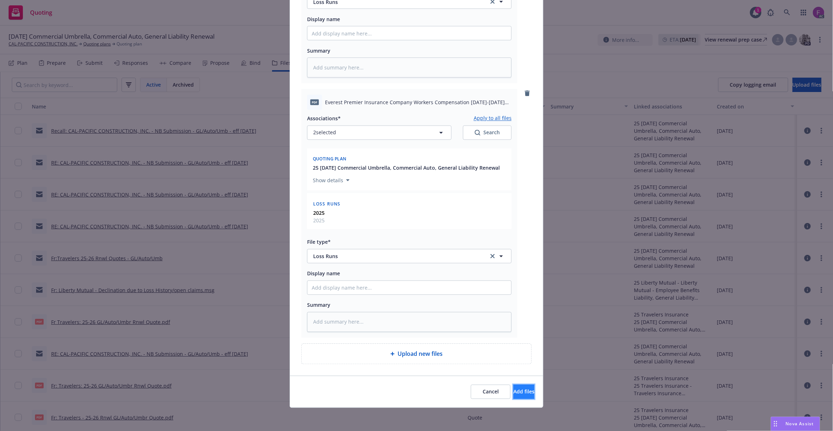
click at [515, 385] on button "Add files" at bounding box center [524, 392] width 21 height 14
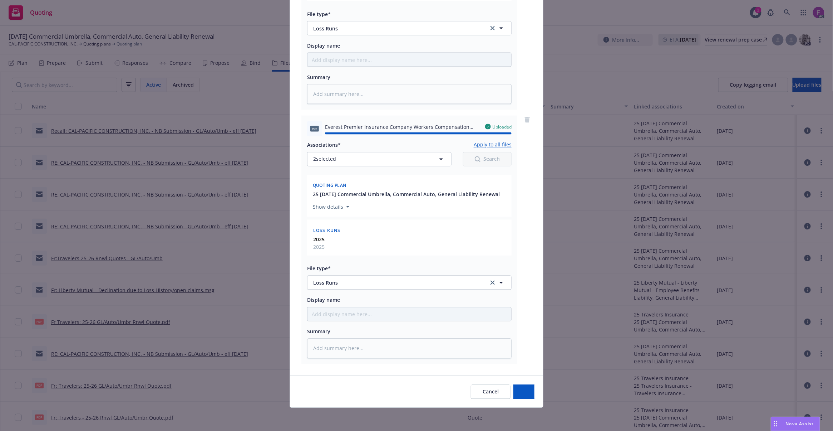
type textarea "x"
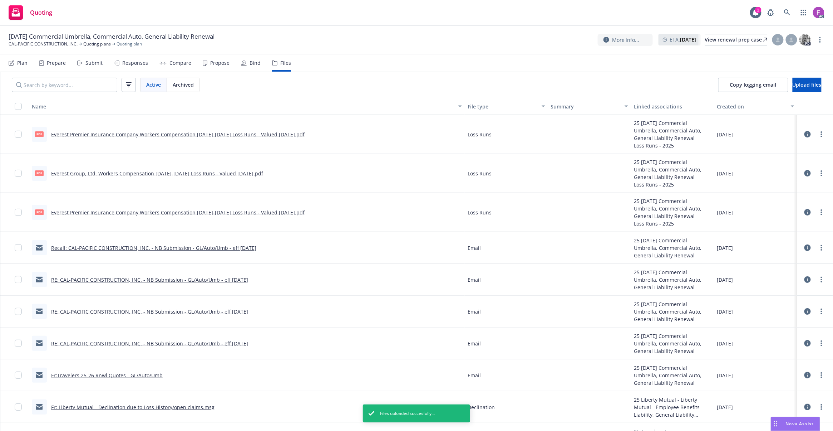
click at [167, 212] on link "Everest Premier Insurance Company Workers Compensation [DATE]-[DATE] Loss Runs …" at bounding box center [178, 212] width 254 height 7
click at [818, 211] on link "more" at bounding box center [822, 212] width 9 height 9
click at [192, 209] on link "Everest Premier Insurance Company Workers Compensation [DATE]-[DATE] Loss Runs …" at bounding box center [178, 212] width 254 height 7
click at [818, 212] on link "more" at bounding box center [822, 212] width 9 height 9
click at [764, 271] on link "Update associations" at bounding box center [783, 270] width 71 height 14
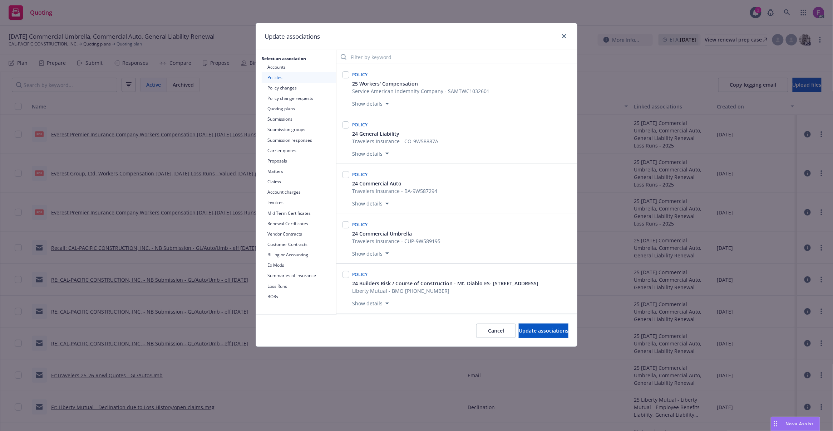
scroll to position [554, 0]
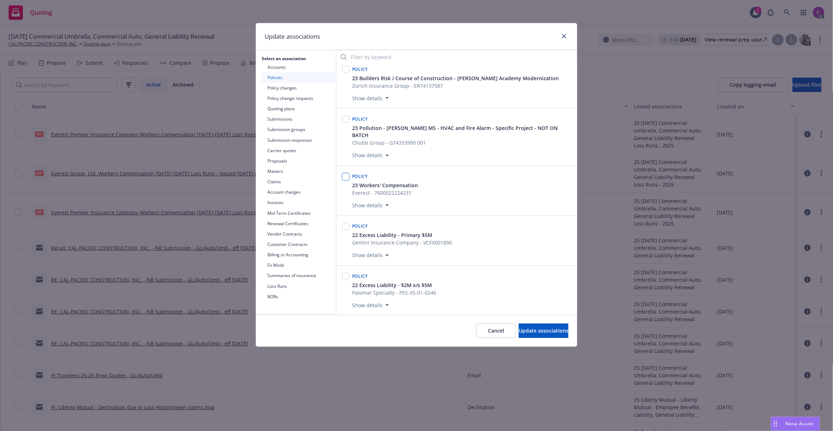
click at [347, 173] on input "checkbox" at bounding box center [345, 176] width 7 height 7
checkbox input "true"
click at [532, 331] on span "Update associations" at bounding box center [544, 330] width 50 height 7
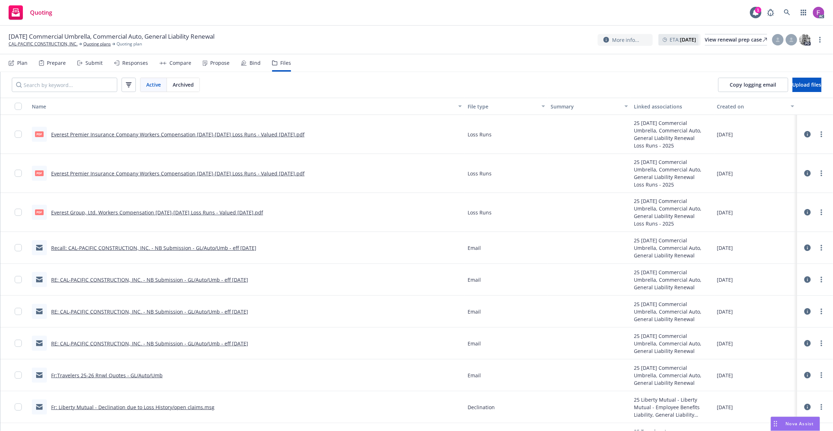
click at [155, 207] on div "pdf Everest Group, Ltd. Workers Compensation [DATE]-[DATE] Loss Runs - Valued […" at bounding box center [147, 212] width 231 height 15
click at [153, 209] on link "Everest Group, Ltd. Workers Compensation [DATE]-[DATE] Loss Runs - Valued [DATE…" at bounding box center [157, 212] width 212 height 7
click at [818, 209] on link "more" at bounding box center [822, 212] width 9 height 9
click at [781, 269] on link "Update associations" at bounding box center [783, 270] width 71 height 14
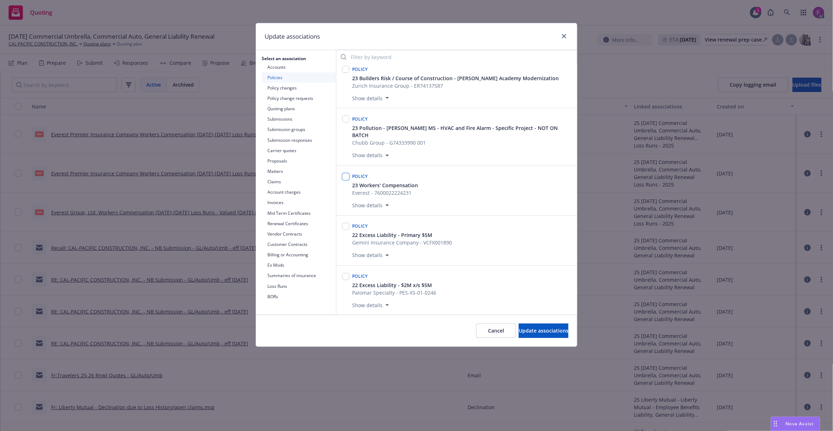
click at [345, 173] on input "checkbox" at bounding box center [345, 176] width 7 height 7
checkbox input "true"
click at [548, 329] on span "Update associations" at bounding box center [544, 330] width 50 height 7
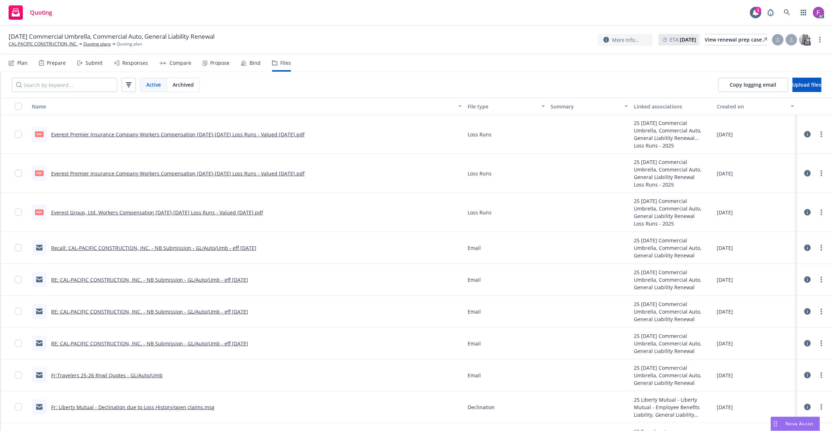
click at [135, 132] on link "Everest Premier Insurance Company Workers Compensation [DATE]-[DATE] Loss Runs …" at bounding box center [178, 134] width 254 height 7
click at [146, 211] on link "Everest Group, Ltd. Workers Compensation [DATE]-[DATE] Loss Runs - Valued [DATE…" at bounding box center [157, 212] width 212 height 7
click at [187, 171] on link "Everest Premier Insurance Company Workers Compensation [DATE]-[DATE] Loss Runs …" at bounding box center [178, 173] width 254 height 7
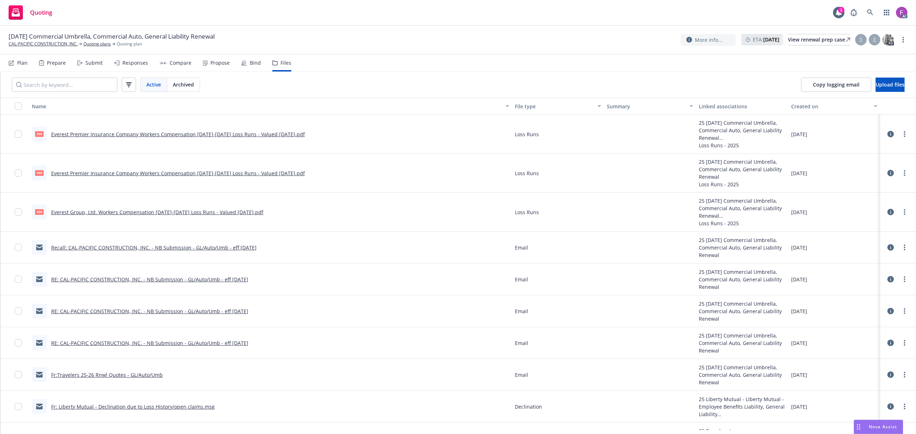
click at [162, 132] on link "Everest Premier Insurance Company Workers Compensation [DATE]-[DATE] Loss Runs …" at bounding box center [178, 134] width 254 height 7
click at [281, 133] on link "Everest Premier Insurance Company Workers Compensation [DATE]-[DATE] Loss Runs …" at bounding box center [178, 134] width 254 height 7
click at [833, 132] on link "more" at bounding box center [904, 134] width 9 height 9
click at [833, 152] on link "Archive" at bounding box center [865, 149] width 71 height 14
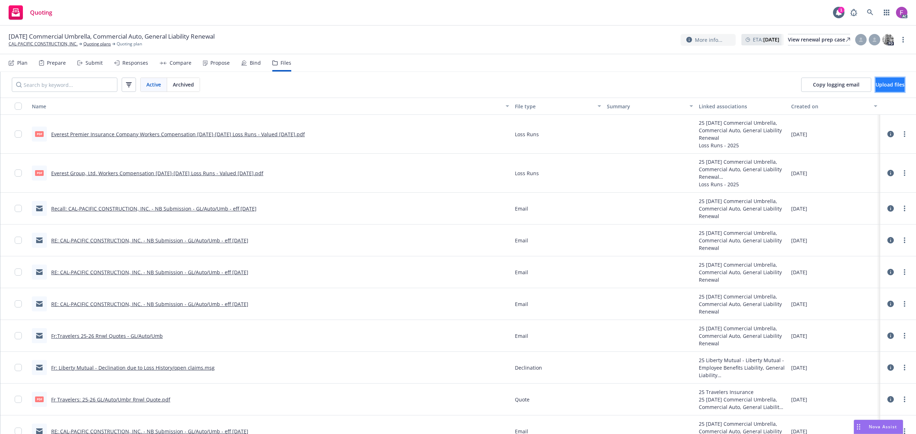
click at [833, 83] on span "Upload files" at bounding box center [889, 84] width 29 height 7
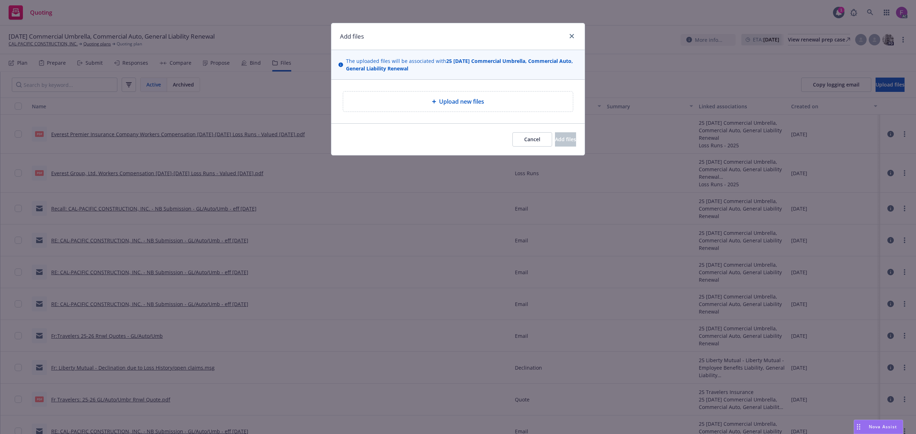
click at [433, 101] on icon at bounding box center [434, 101] width 4 height 4
type textarea "x"
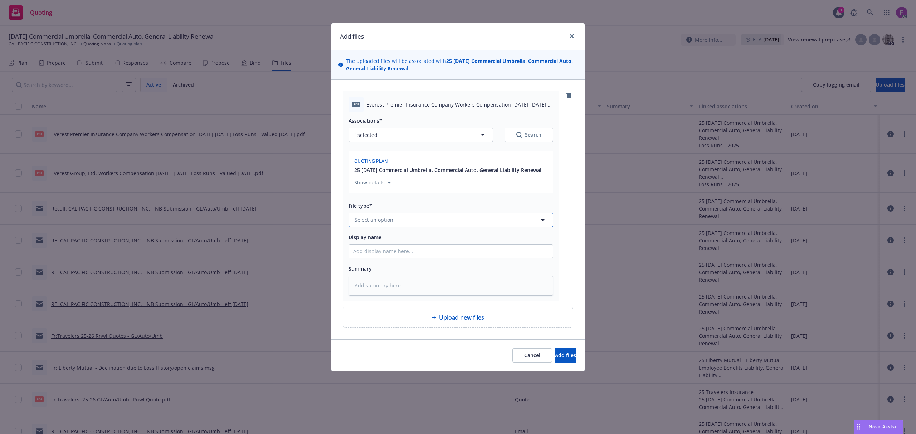
click at [410, 222] on button "Select an option" at bounding box center [450, 220] width 205 height 14
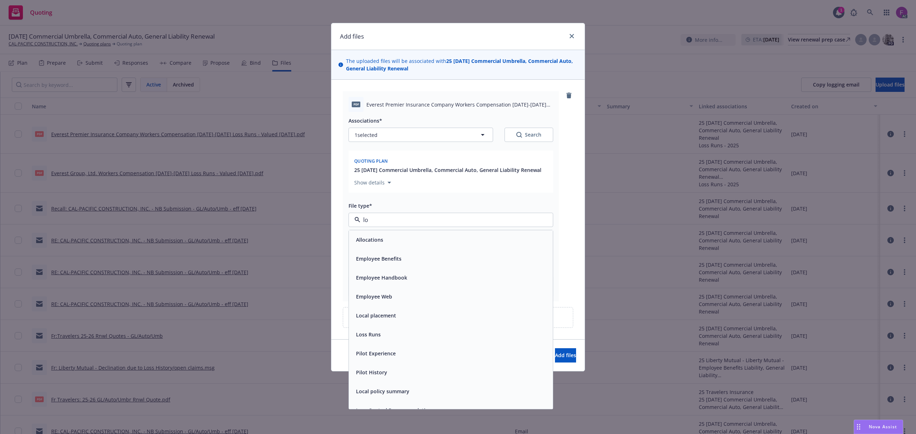
type input "loa"
type textarea "x"
type input "loss"
click at [392, 245] on div "Loss Runs" at bounding box center [450, 240] width 195 height 10
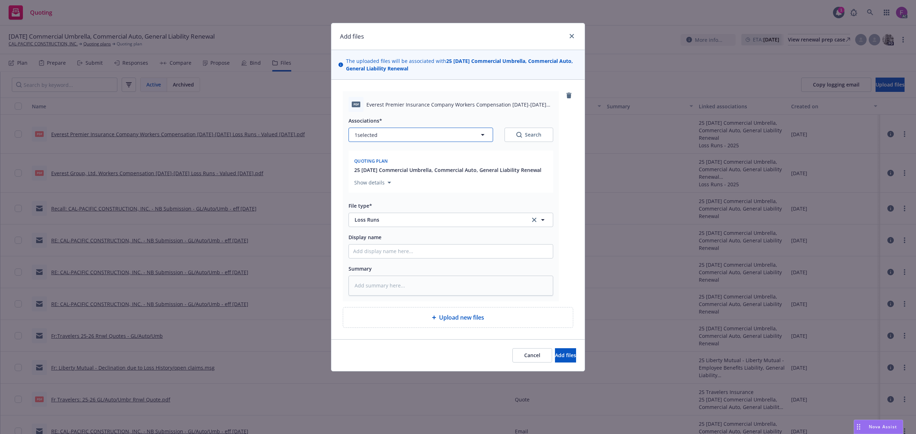
click at [391, 136] on button "1 selected" at bounding box center [420, 135] width 145 height 14
type textarea "x"
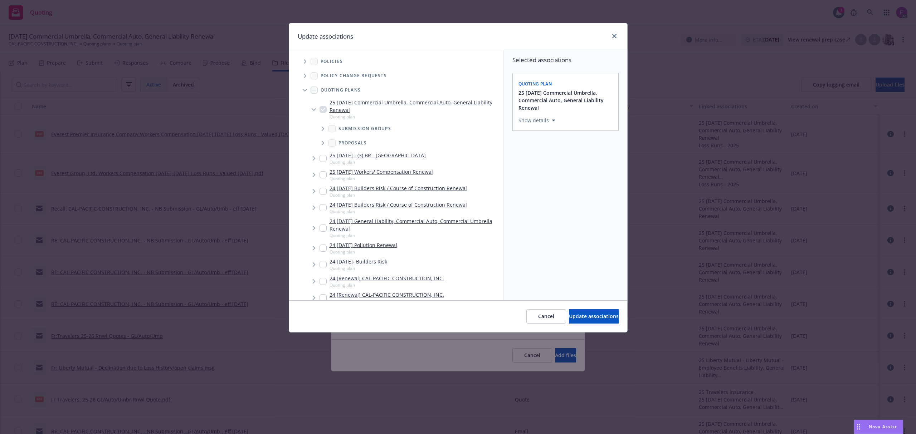
click at [304, 63] on icon "Tree Example" at bounding box center [305, 61] width 3 height 4
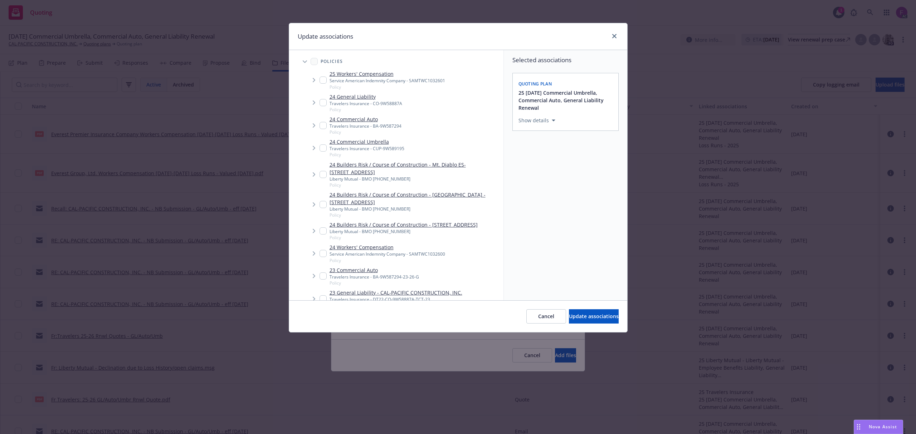
scroll to position [606, 0]
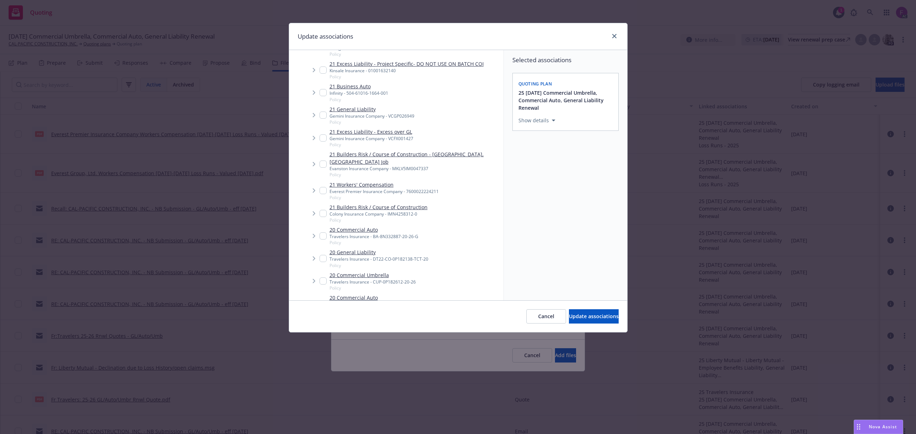
click at [317, 185] on span "Tree Example" at bounding box center [313, 190] width 11 height 11
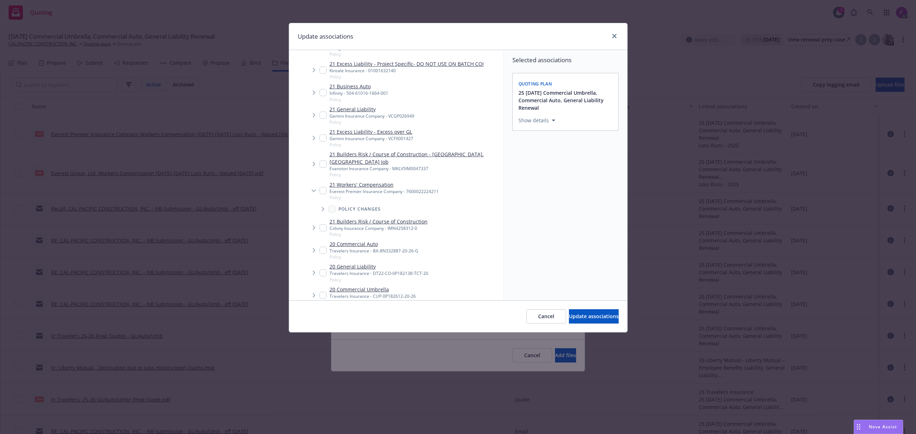
click at [323, 187] on input "Tree Example" at bounding box center [322, 190] width 7 height 7
checkbox input "true"
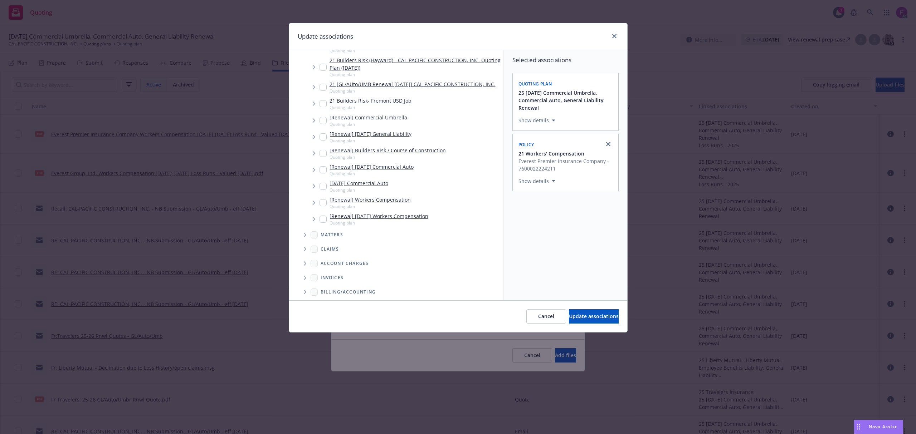
scroll to position [2245, 0]
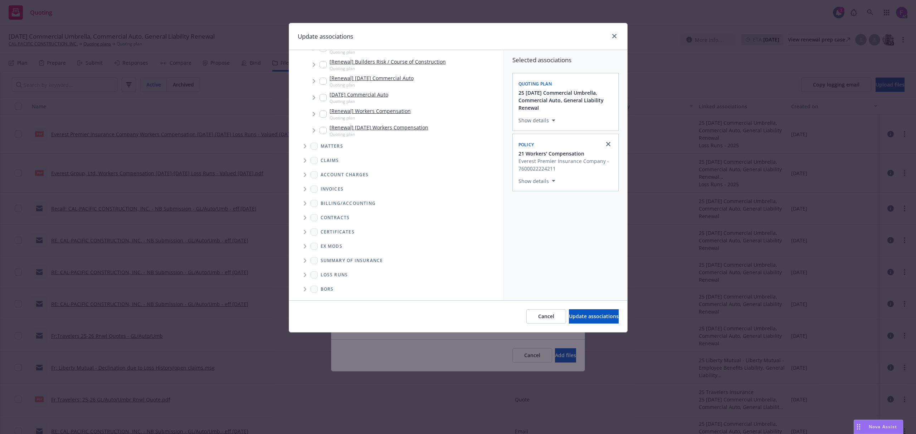
click at [307, 275] on span "Folder Tree Example" at bounding box center [304, 274] width 11 height 11
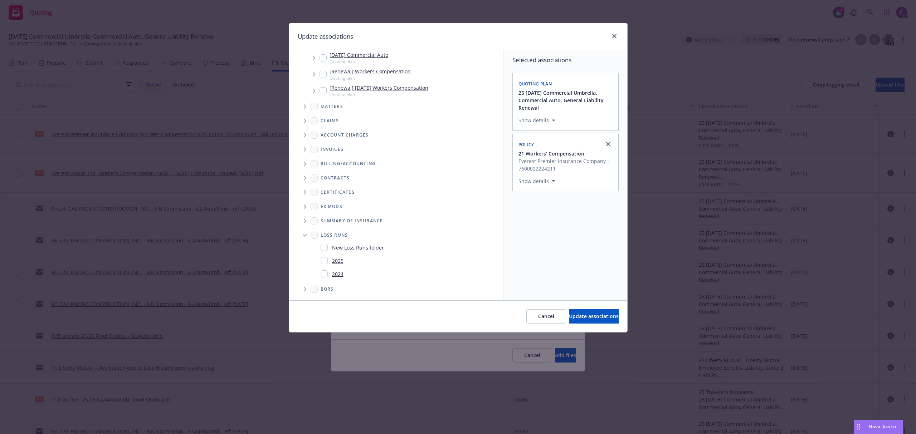
scroll to position [2285, 0]
click at [324, 261] on input "Folder Tree Example" at bounding box center [324, 260] width 7 height 7
checkbox input "true"
click at [593, 275] on div "Selected associations Quoting plan 25 [DATE] Commercial Umbrella, Commercial Au…" at bounding box center [565, 175] width 123 height 250
click at [582, 317] on span "Update associations" at bounding box center [594, 316] width 50 height 7
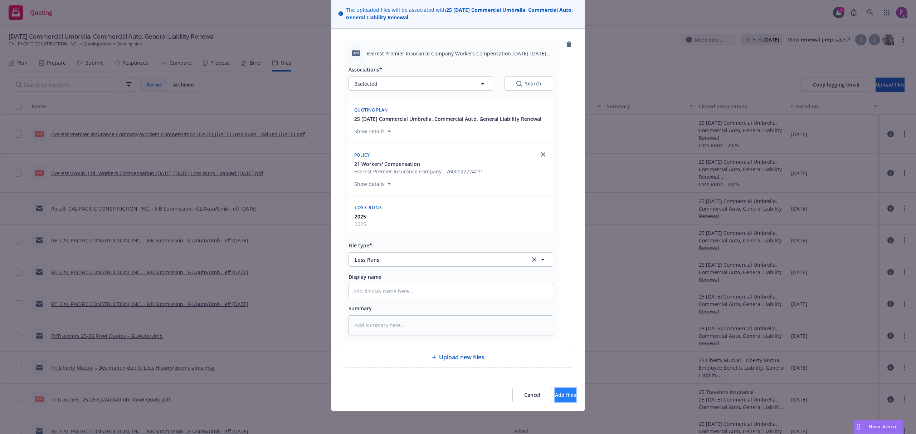
click at [555, 397] on span "Add files" at bounding box center [565, 395] width 21 height 7
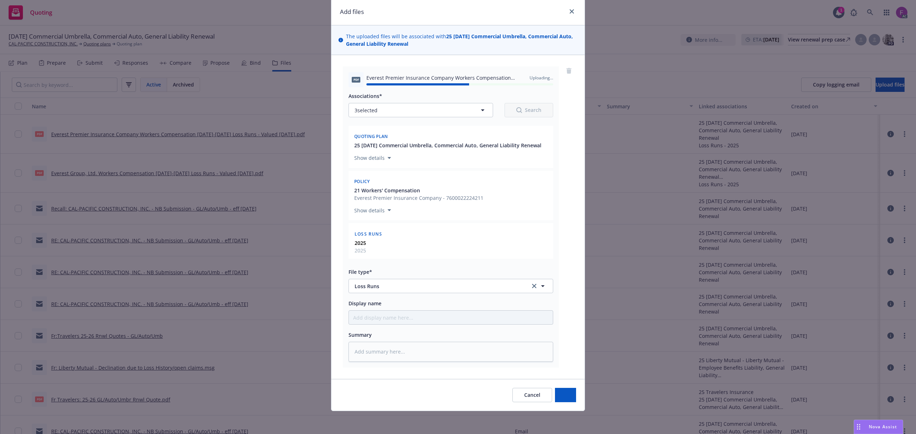
type textarea "x"
